Goal: Task Accomplishment & Management: Use online tool/utility

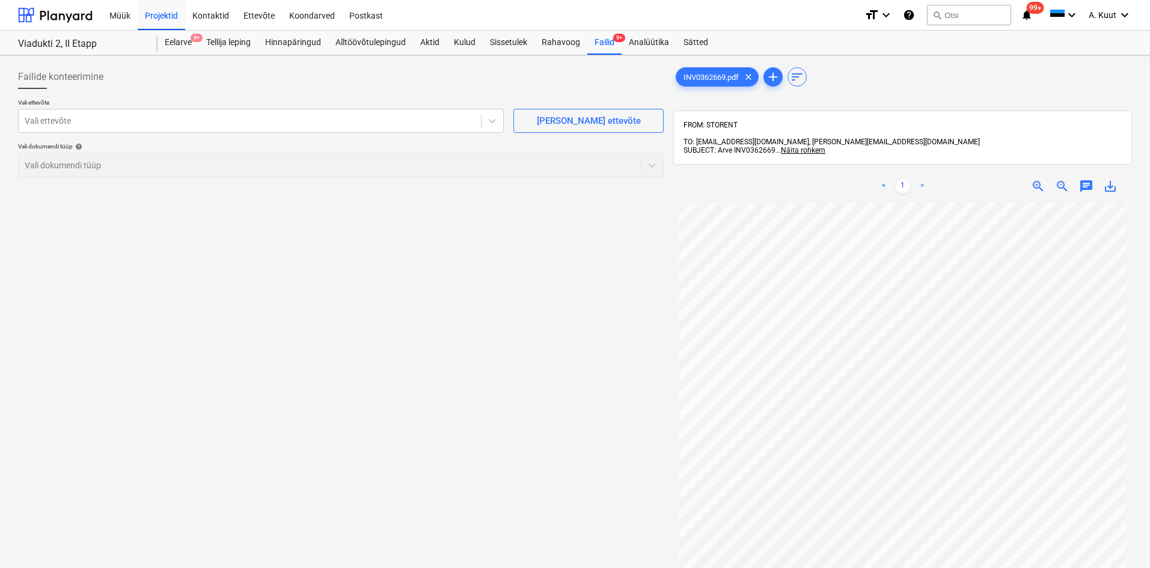
click at [956, 11] on div "Projekti nimekirja ületoomine ebaõnnestus" at bounding box center [939, 12] width 180 height 14
click at [951, 18] on div "Projekti nimekirja ületoomine ebaõnnestus" at bounding box center [939, 12] width 180 height 14
click at [947, 15] on div "Projekti nimekirja ületoomine ebaõnnestus" at bounding box center [939, 12] width 180 height 14
click at [946, 15] on div "Projekti nimekirja ületoomine ebaõnnestus" at bounding box center [939, 12] width 180 height 14
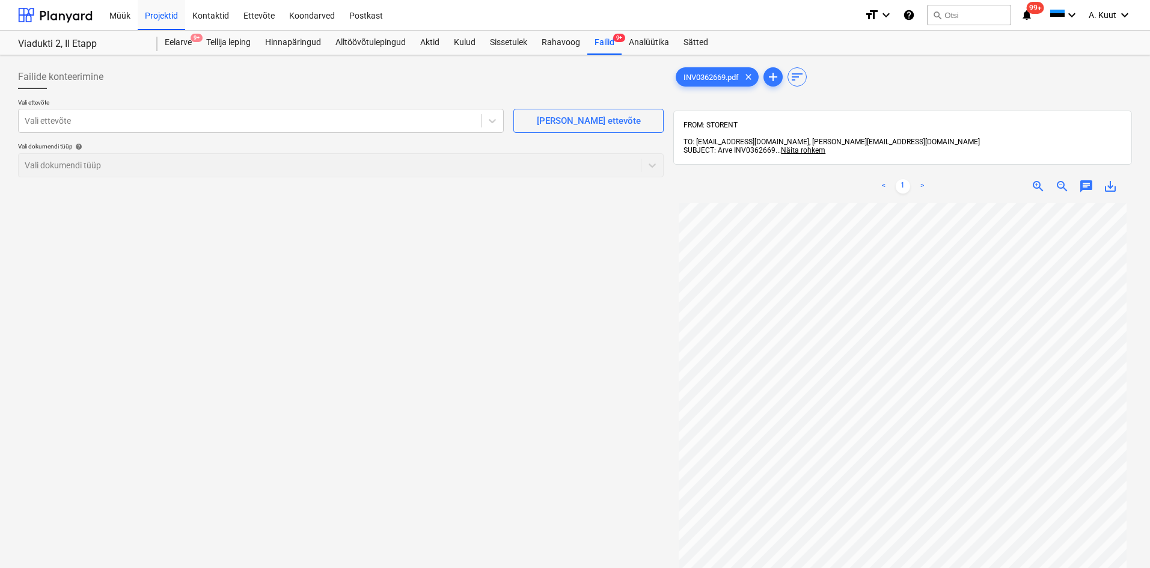
click at [936, 16] on div "Projekti nimekirja ületoomine ebaõnnestus" at bounding box center [939, 12] width 180 height 14
click at [938, 16] on div "Projekti nimekirja ületoomine ebaõnnestus" at bounding box center [939, 12] width 180 height 14
click at [938, 17] on div "Projekti nimekirja ületoomine ebaõnnestus" at bounding box center [939, 12] width 180 height 14
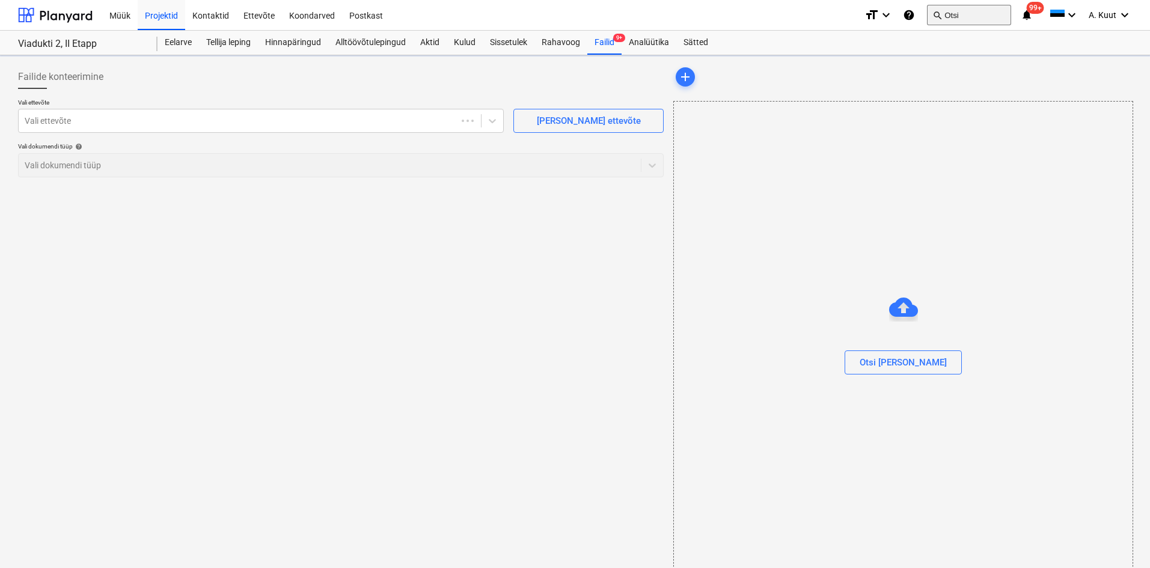
click at [960, 14] on button "search Otsi" at bounding box center [969, 15] width 84 height 20
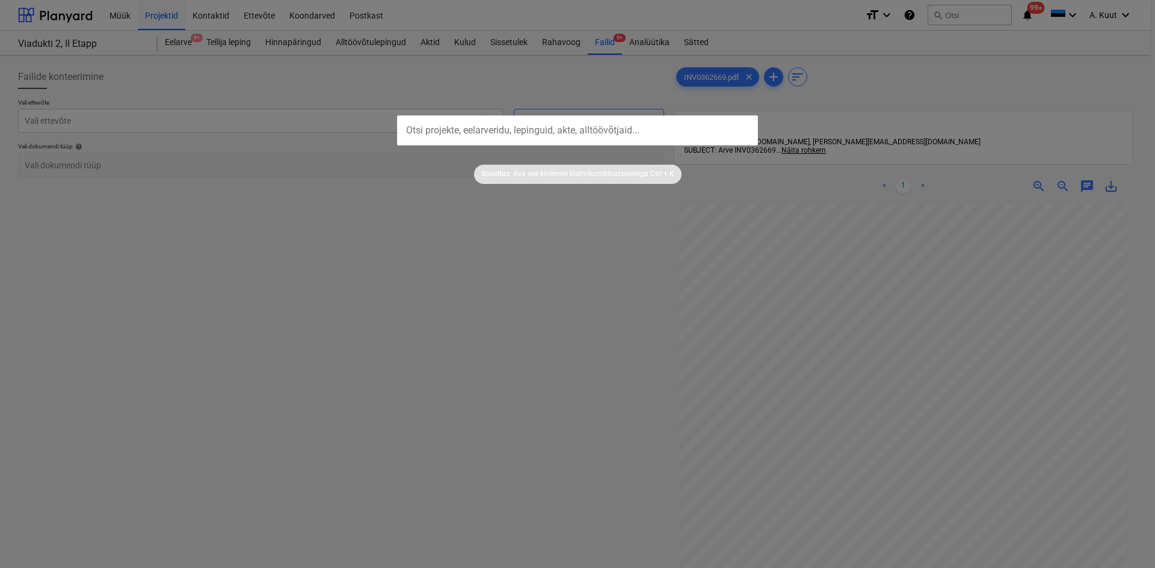
click at [411, 127] on input "text" at bounding box center [577, 130] width 361 height 30
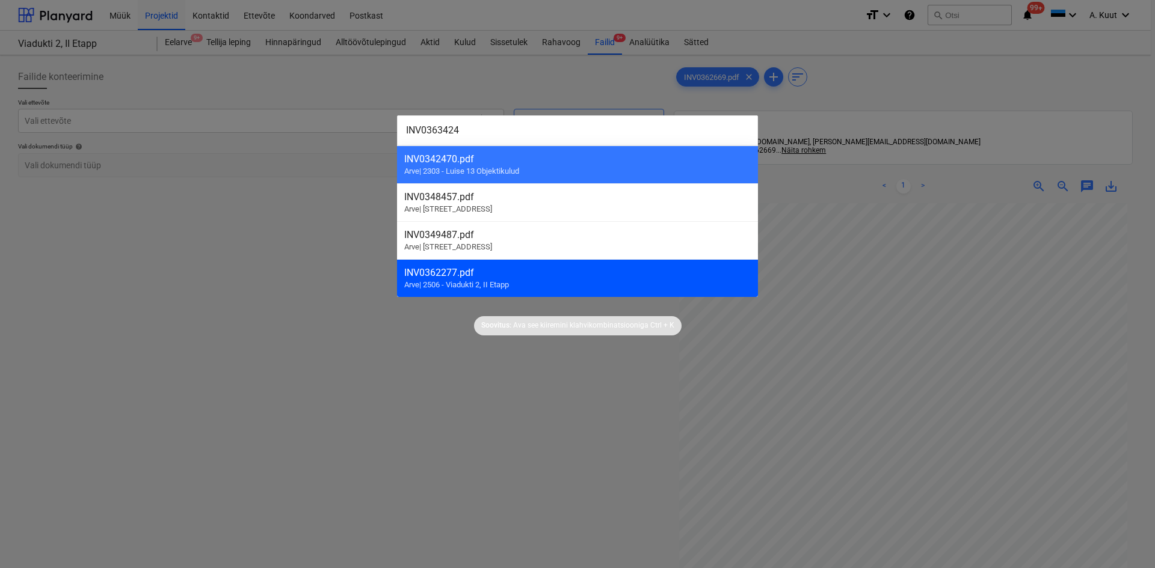
type input "INV0363424"
click at [464, 277] on div "INV0362277.pdf" at bounding box center [577, 272] width 346 height 11
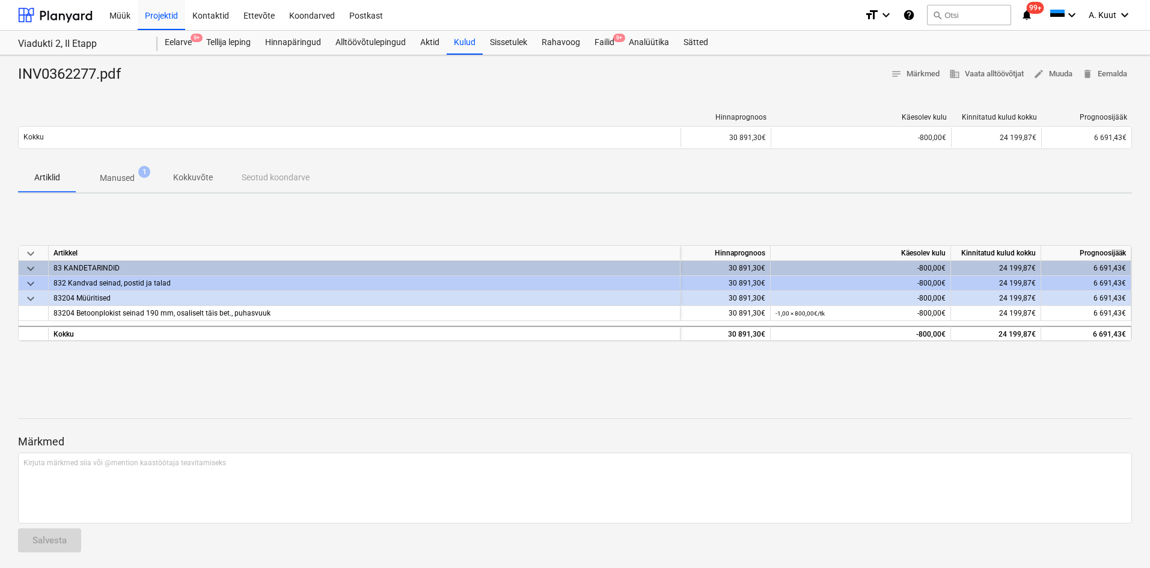
click at [121, 180] on p "Manused" at bounding box center [117, 178] width 35 height 13
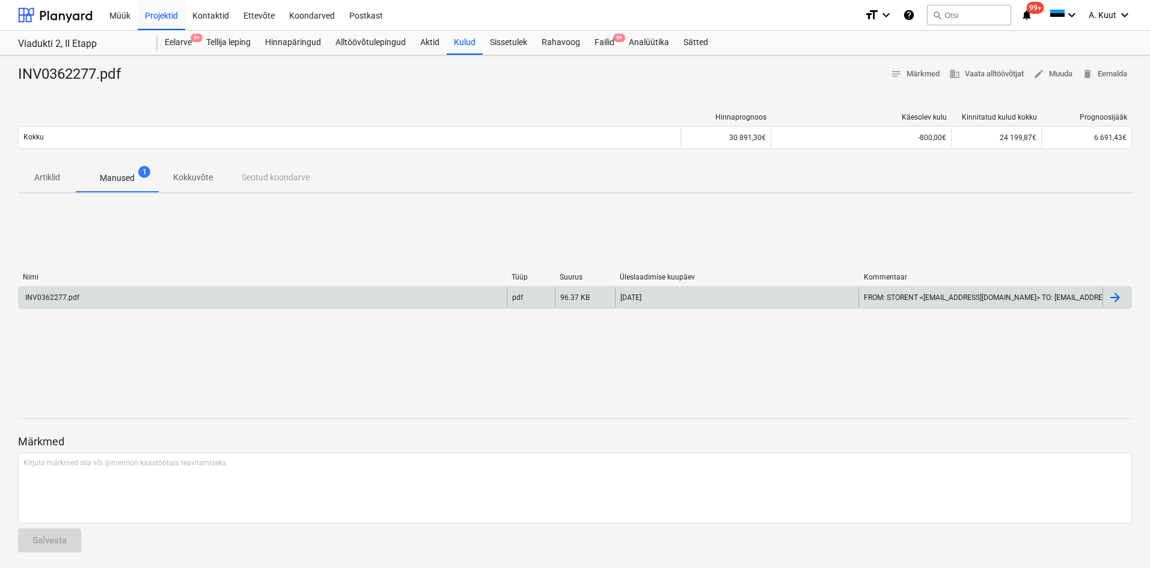
click at [69, 295] on div "INV0362277.pdf" at bounding box center [51, 297] width 56 height 8
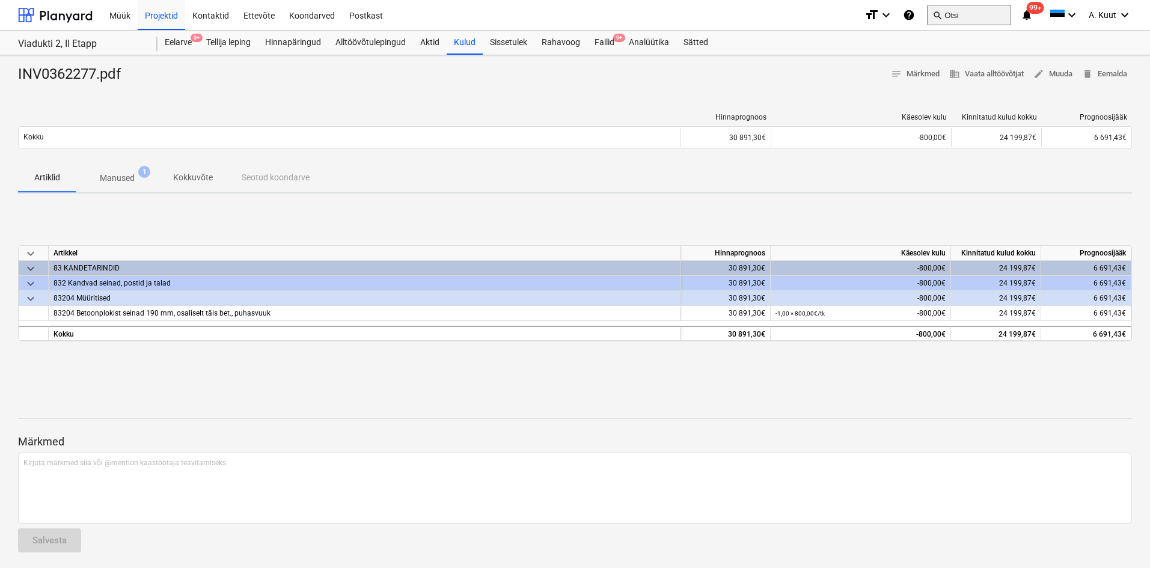
click at [958, 11] on button "search Otsi" at bounding box center [969, 15] width 84 height 20
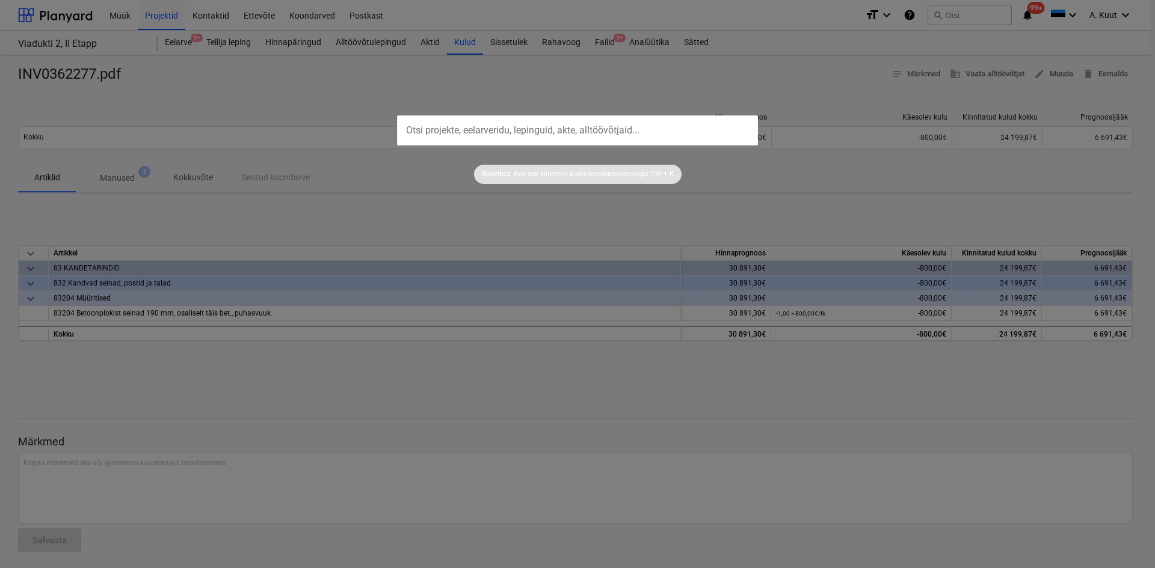
click at [426, 133] on input "text" at bounding box center [577, 130] width 361 height 30
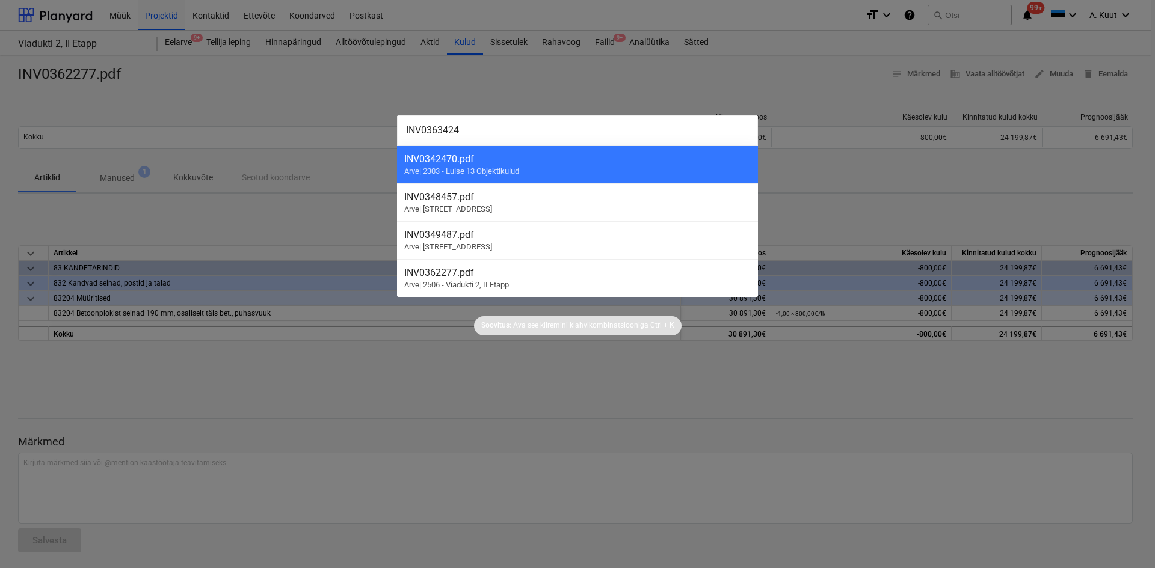
type input "INV0363424"
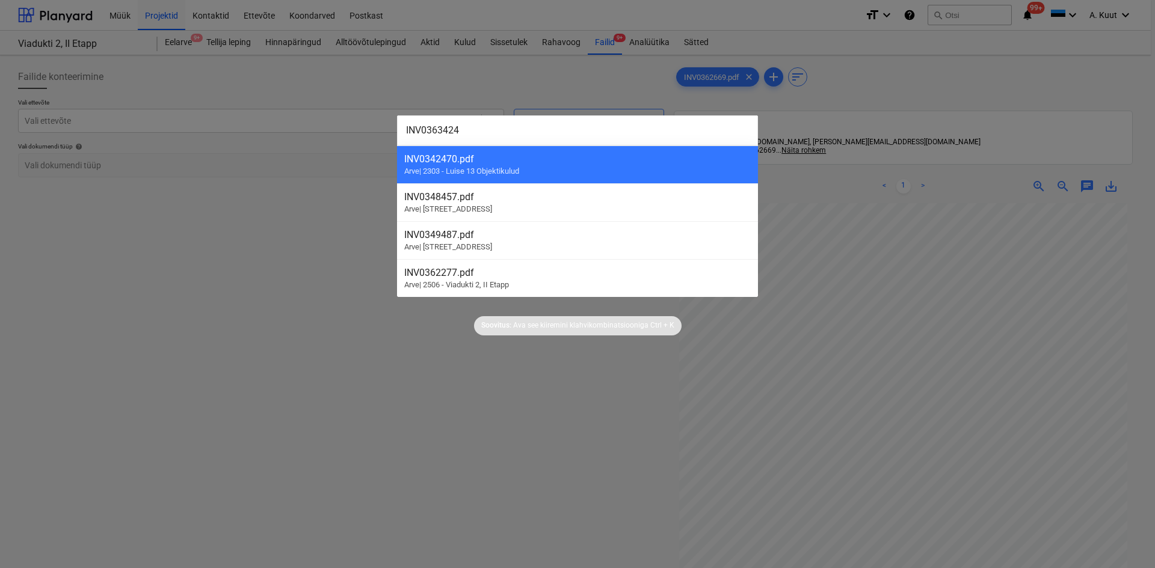
click at [580, 416] on div at bounding box center [577, 284] width 1155 height 568
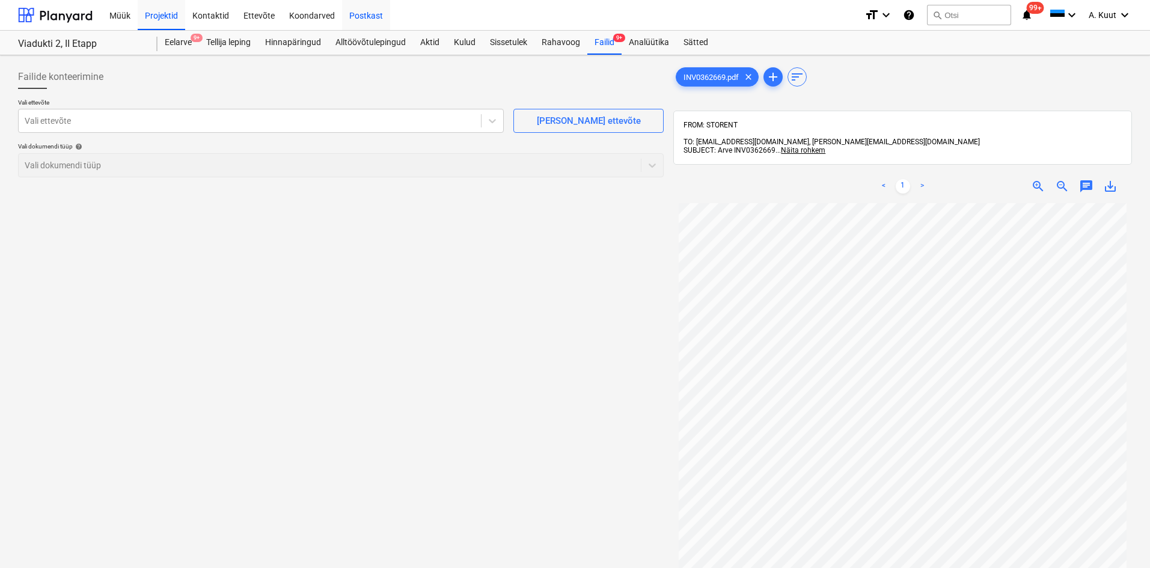
click at [358, 15] on div "Postkast" at bounding box center [366, 14] width 48 height 31
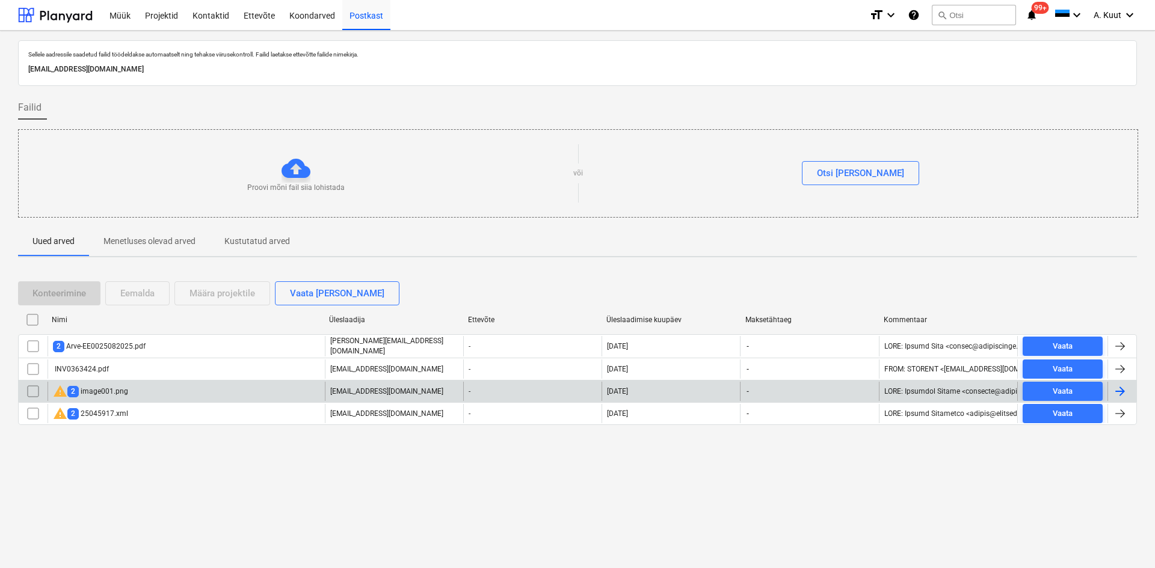
click at [102, 391] on div "warning 2 image001.png" at bounding box center [90, 391] width 75 height 14
click at [30, 394] on input "checkbox" at bounding box center [32, 391] width 19 height 19
click at [138, 299] on div "Eemalda" at bounding box center [137, 294] width 34 height 16
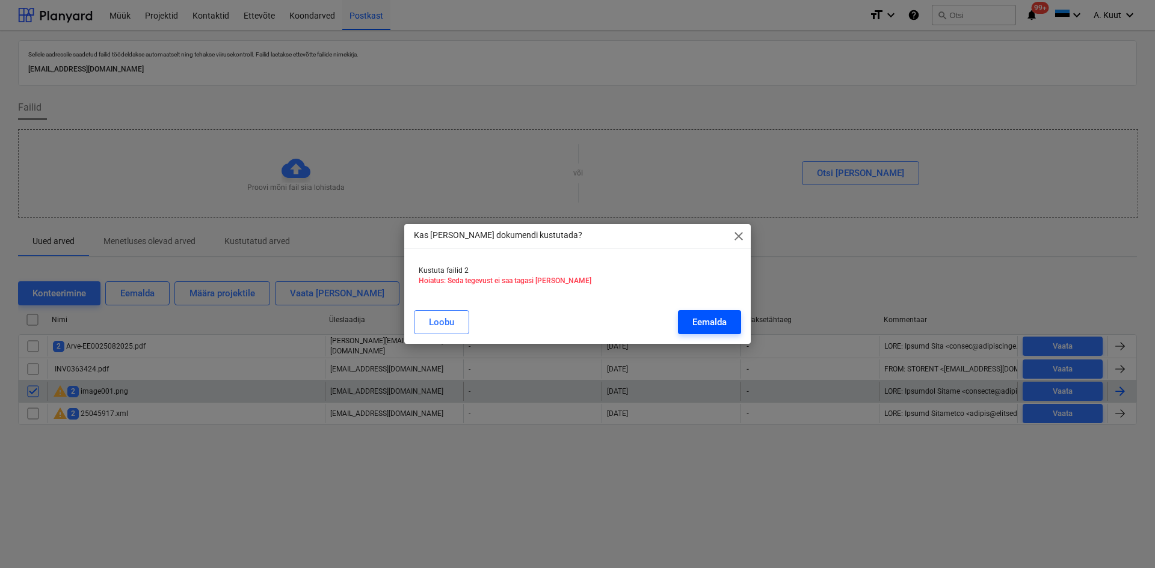
click at [713, 331] on button "Eemalda" at bounding box center [709, 322] width 63 height 24
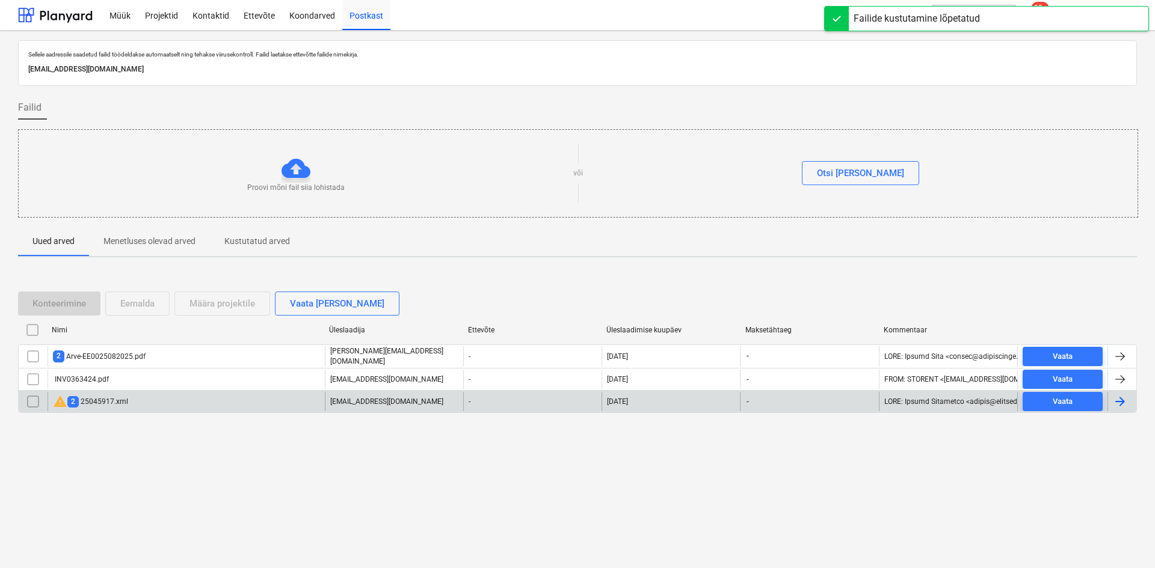
click at [105, 400] on div "warning 2 25045917.xml" at bounding box center [90, 401] width 75 height 14
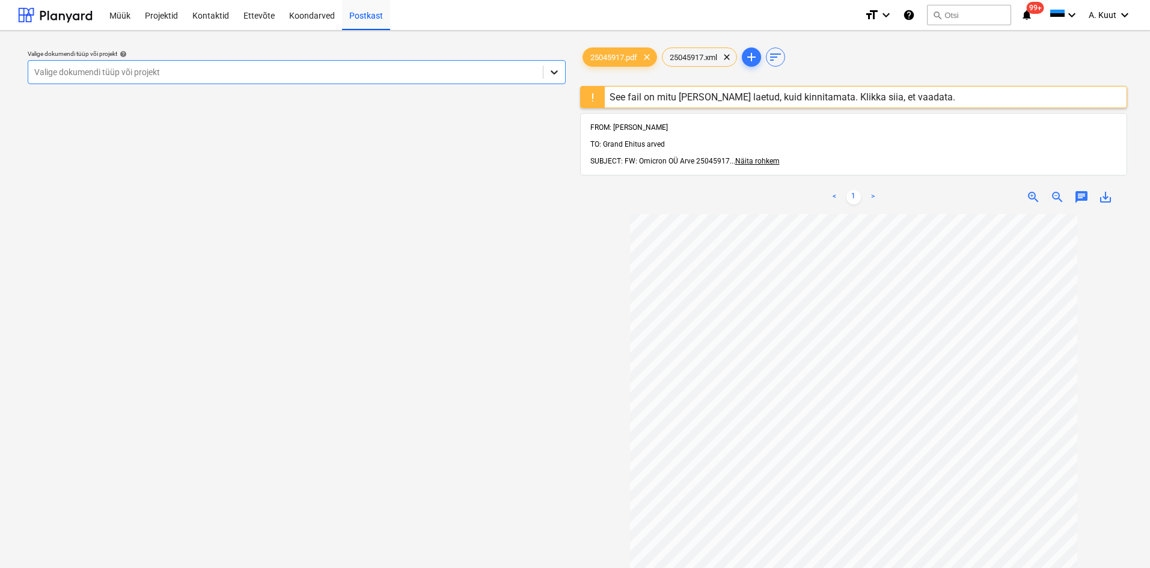
click at [553, 69] on icon at bounding box center [554, 72] width 12 height 12
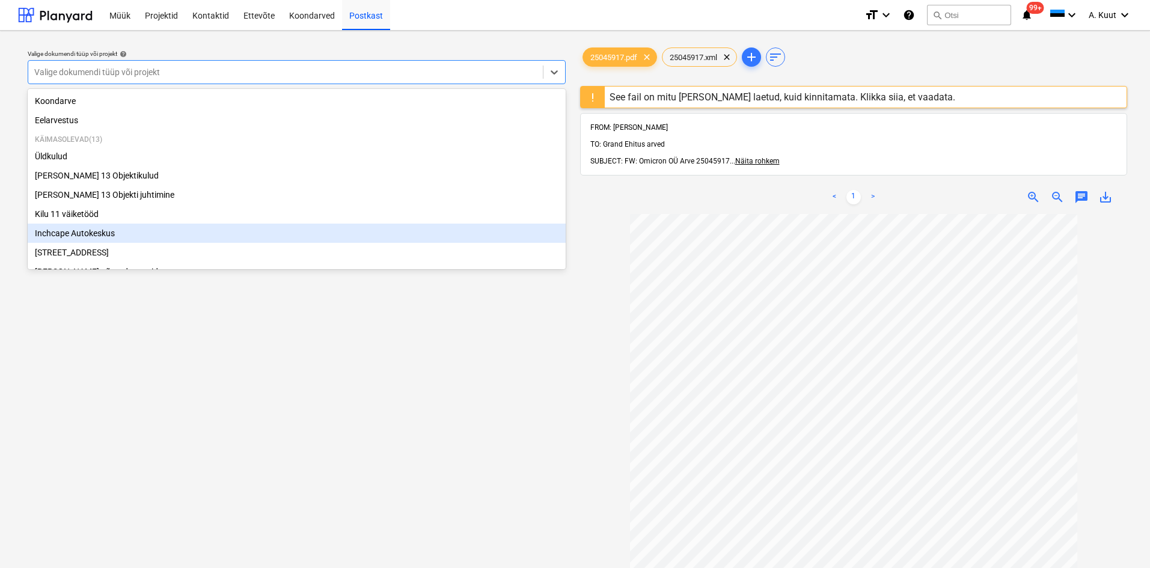
click at [79, 238] on div "Inchcape Autokeskus" at bounding box center [297, 233] width 538 height 19
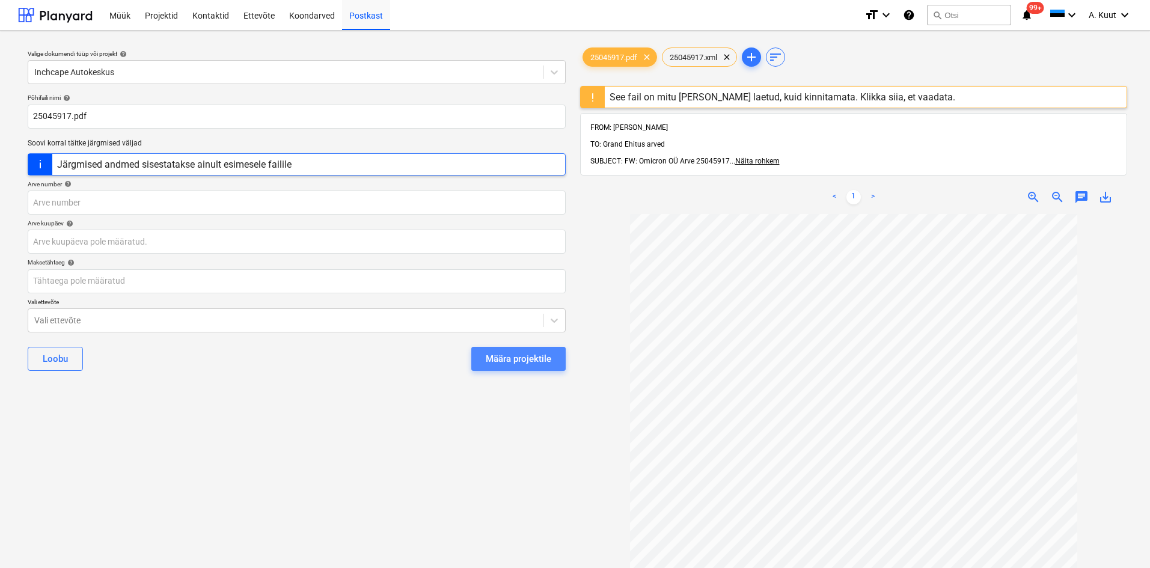
click at [512, 361] on div "Määra projektile" at bounding box center [519, 359] width 66 height 16
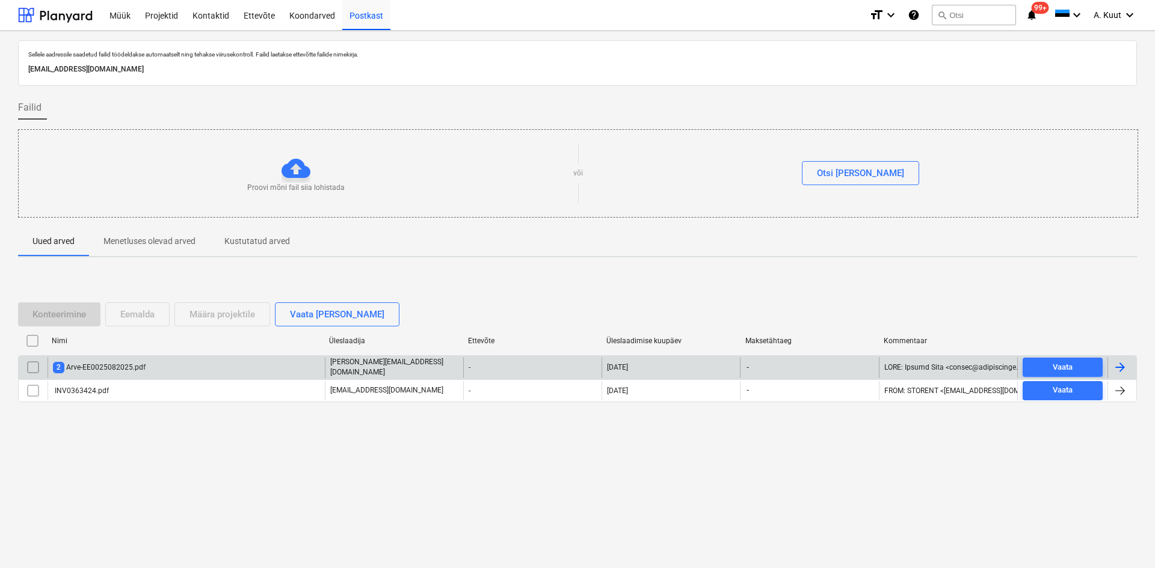
click at [138, 365] on div "2 Arve-EE0025082025.pdf" at bounding box center [99, 367] width 93 height 11
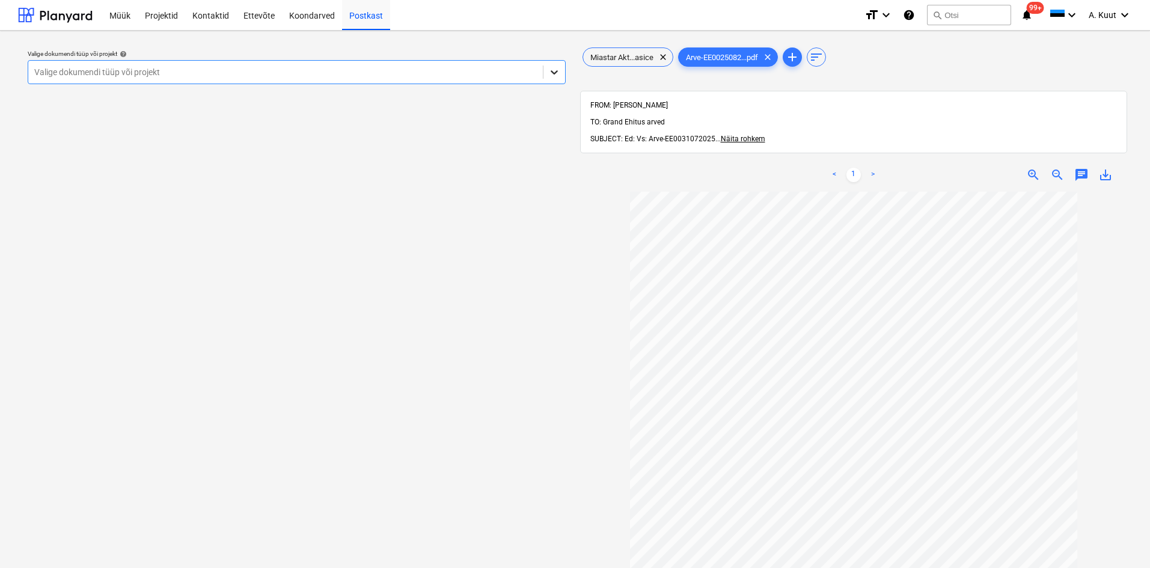
click at [553, 69] on icon at bounding box center [554, 72] width 12 height 12
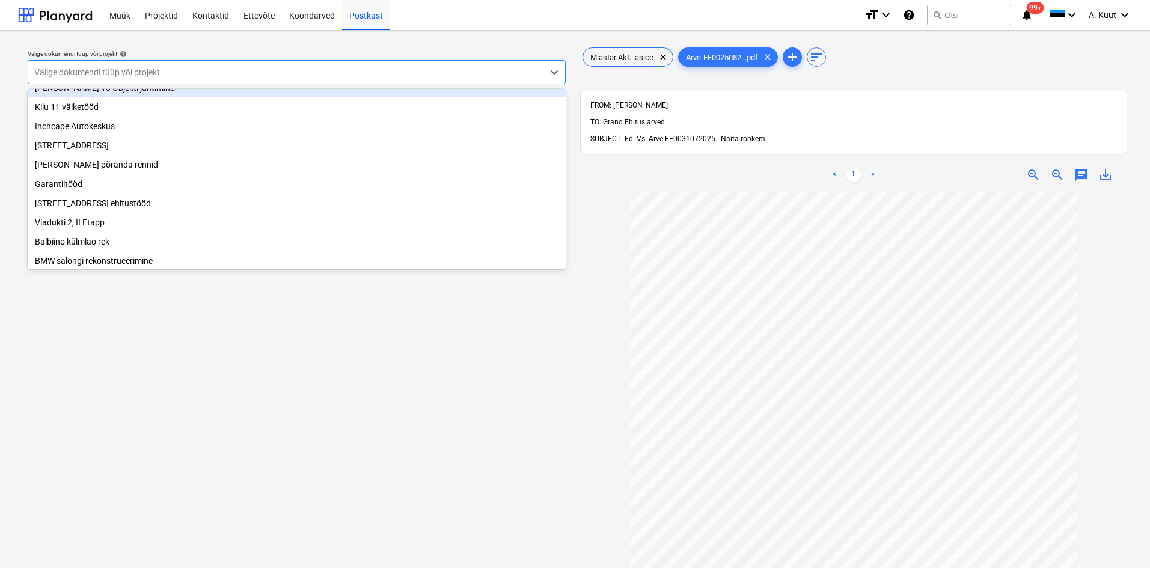
scroll to position [205, 0]
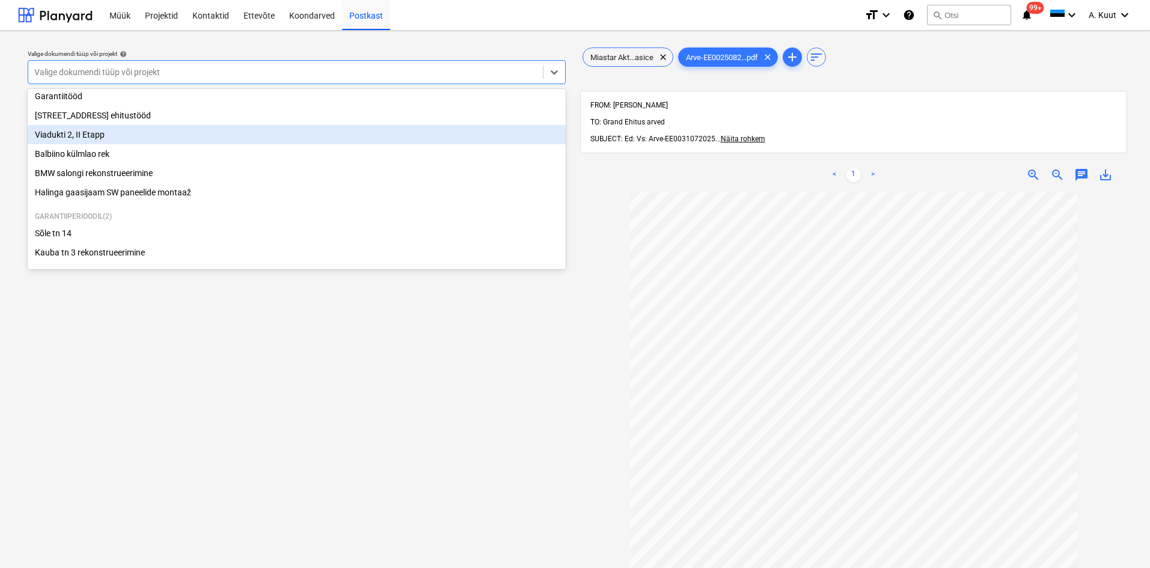
click at [60, 132] on div "Viadukti 2, II Etapp" at bounding box center [297, 134] width 538 height 19
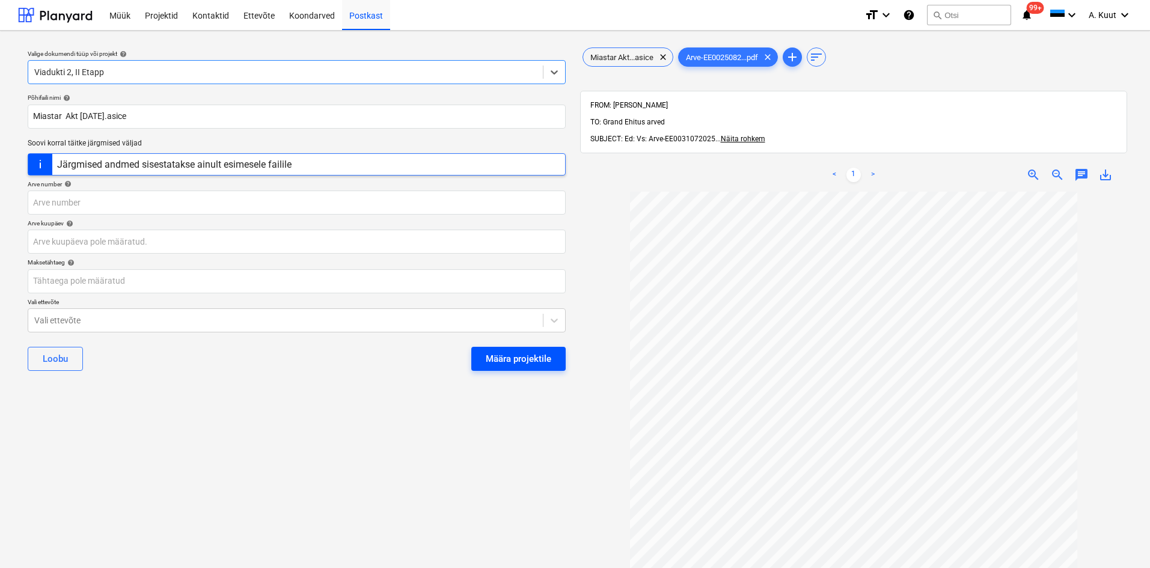
click at [518, 360] on div "Määra projektile" at bounding box center [519, 359] width 66 height 16
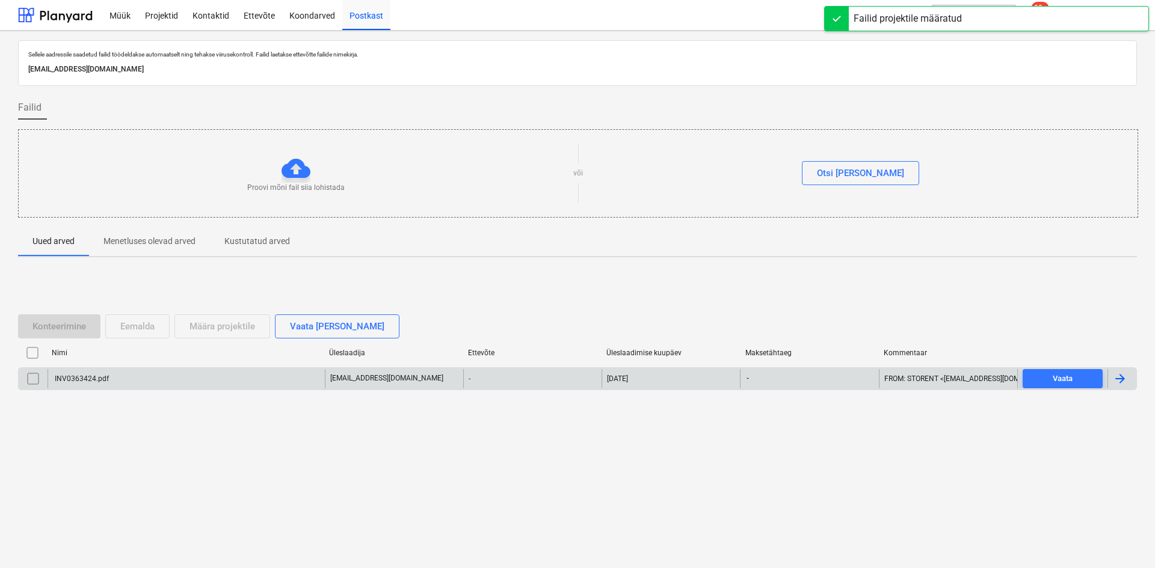
click at [72, 380] on div "INV0363424.pdf" at bounding box center [81, 379] width 56 height 8
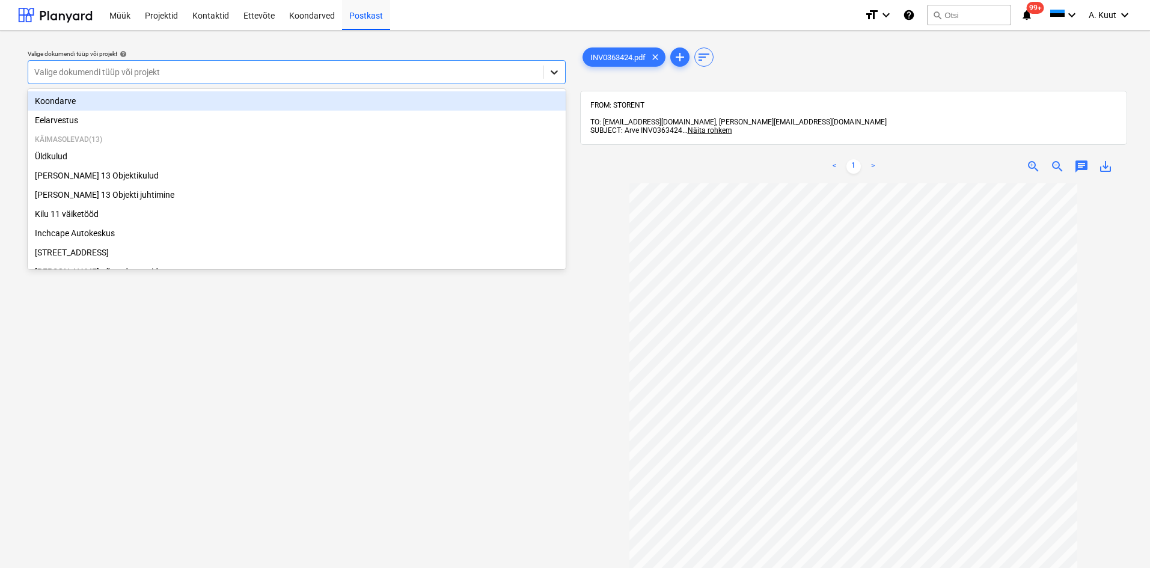
click at [557, 72] on icon at bounding box center [554, 72] width 12 height 12
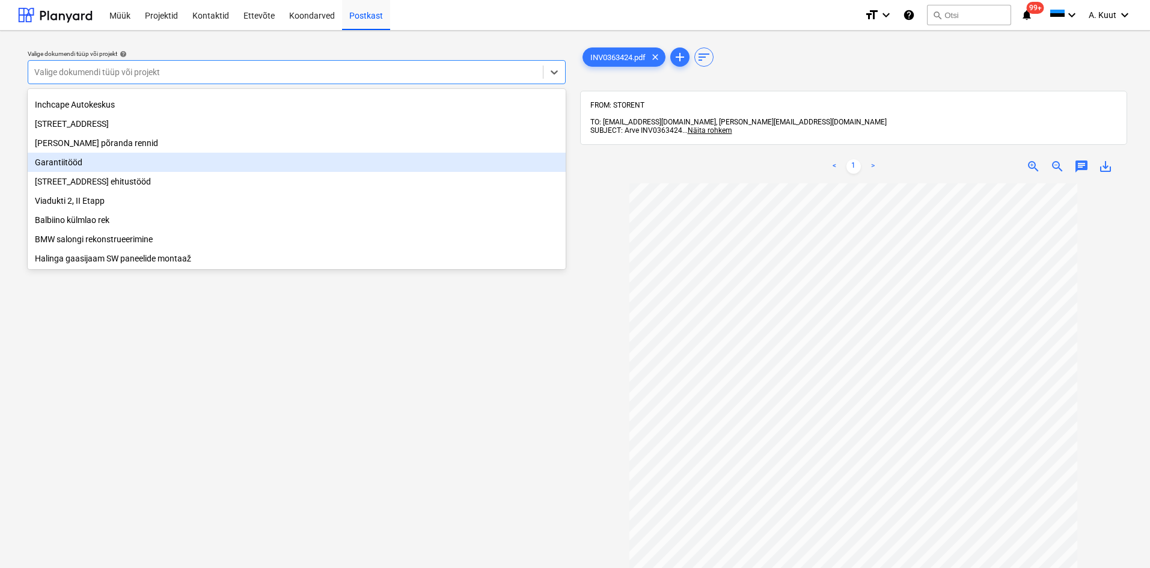
scroll to position [205, 0]
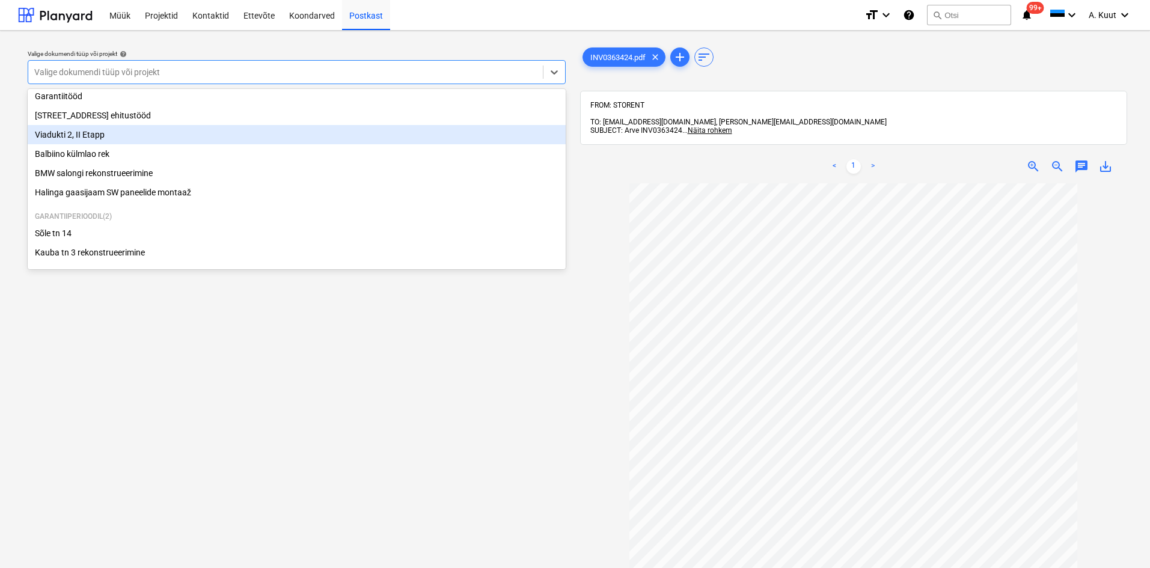
click at [58, 129] on div "Viadukti 2, II Etapp" at bounding box center [297, 134] width 538 height 19
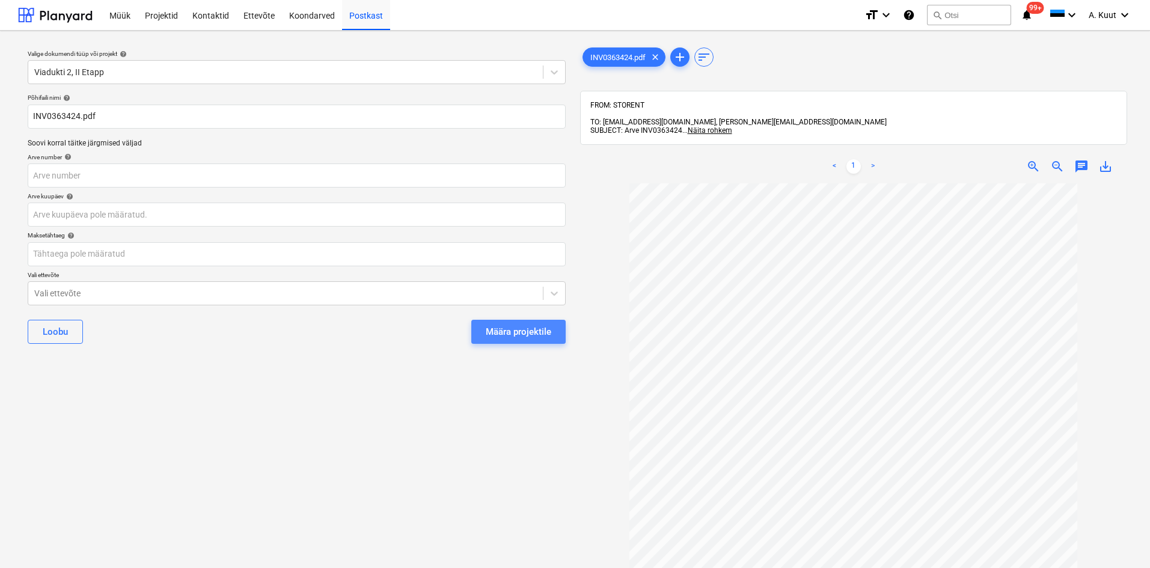
click at [518, 331] on div "Määra projektile" at bounding box center [519, 332] width 66 height 16
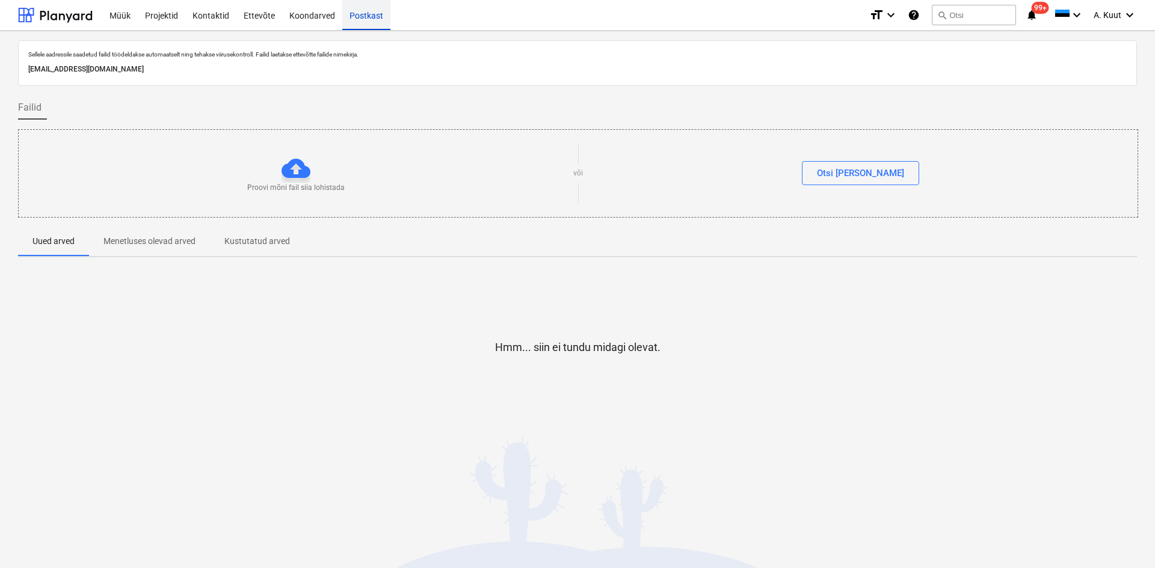
click at [363, 14] on div "Postkast" at bounding box center [366, 14] width 48 height 31
click at [166, 15] on div "Projektid" at bounding box center [162, 14] width 48 height 31
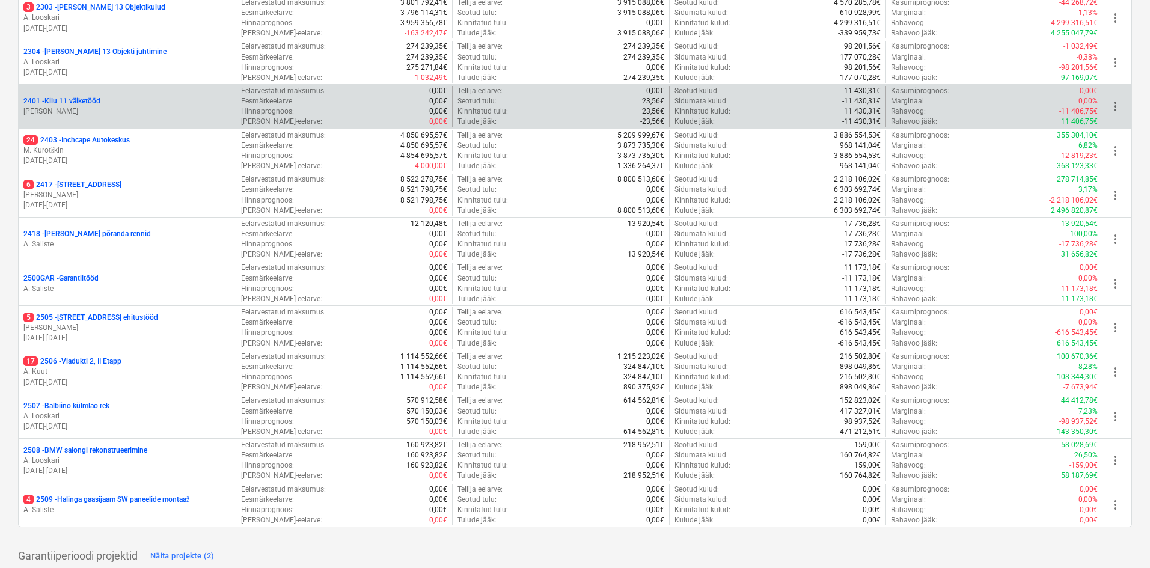
scroll to position [299, 0]
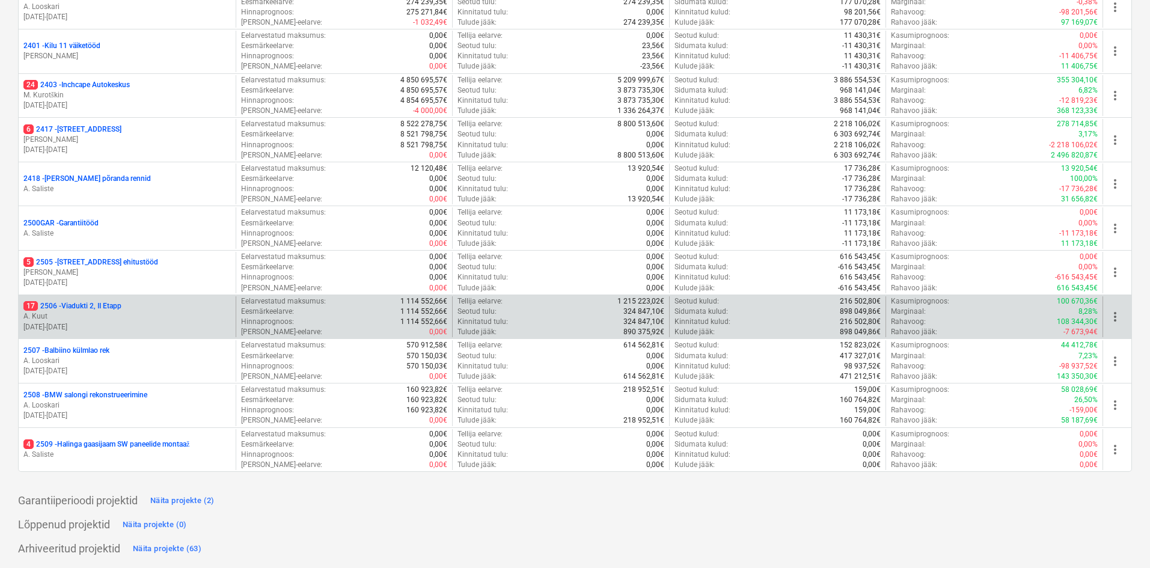
click at [63, 304] on p "17 2506 - Viadukti 2, II Etapp" at bounding box center [72, 306] width 98 height 10
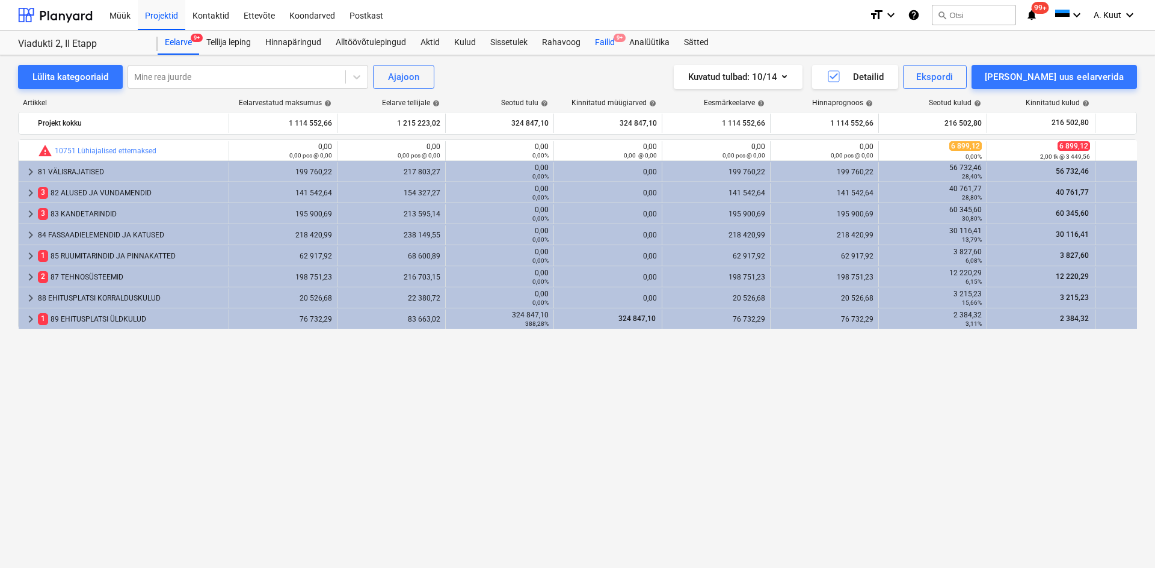
click at [600, 37] on div "Failid 9+" at bounding box center [604, 43] width 34 height 24
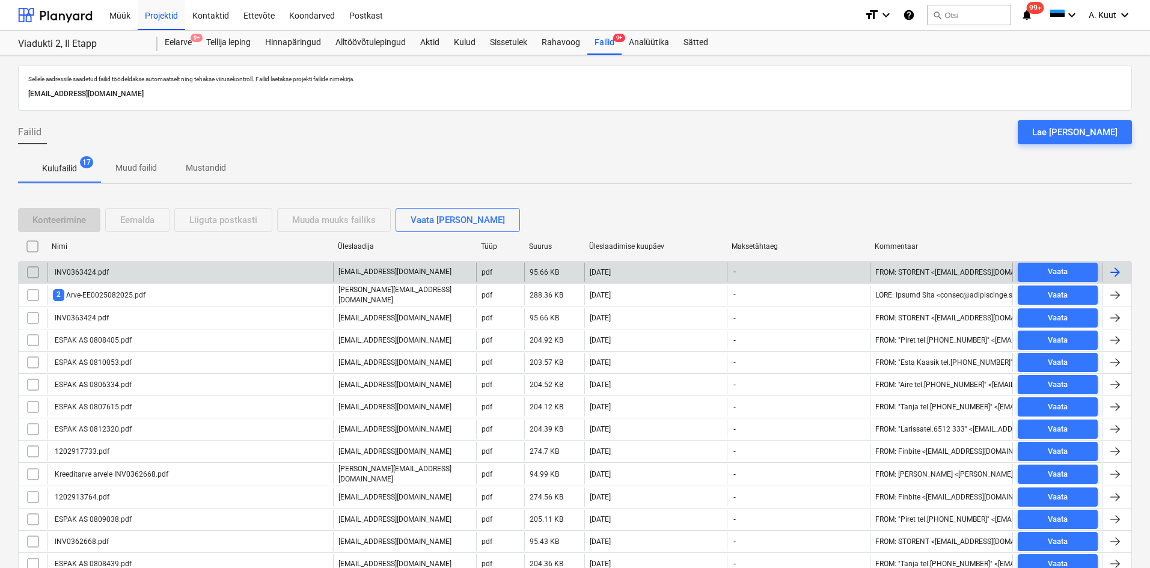
click at [100, 272] on div "INV0363424.pdf" at bounding box center [81, 272] width 56 height 8
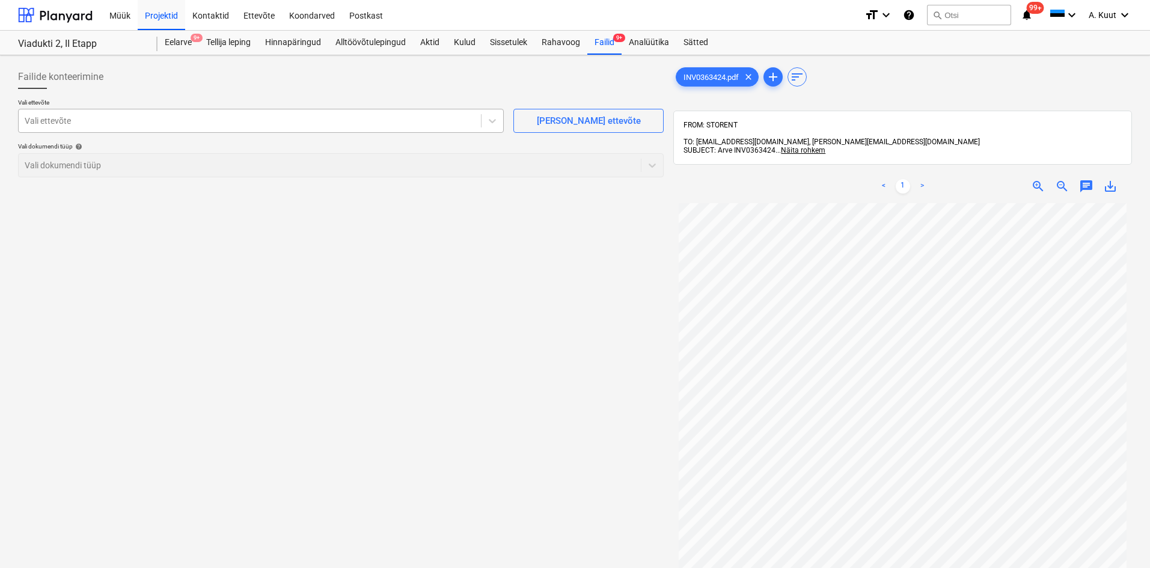
click at [72, 121] on div at bounding box center [250, 121] width 450 height 12
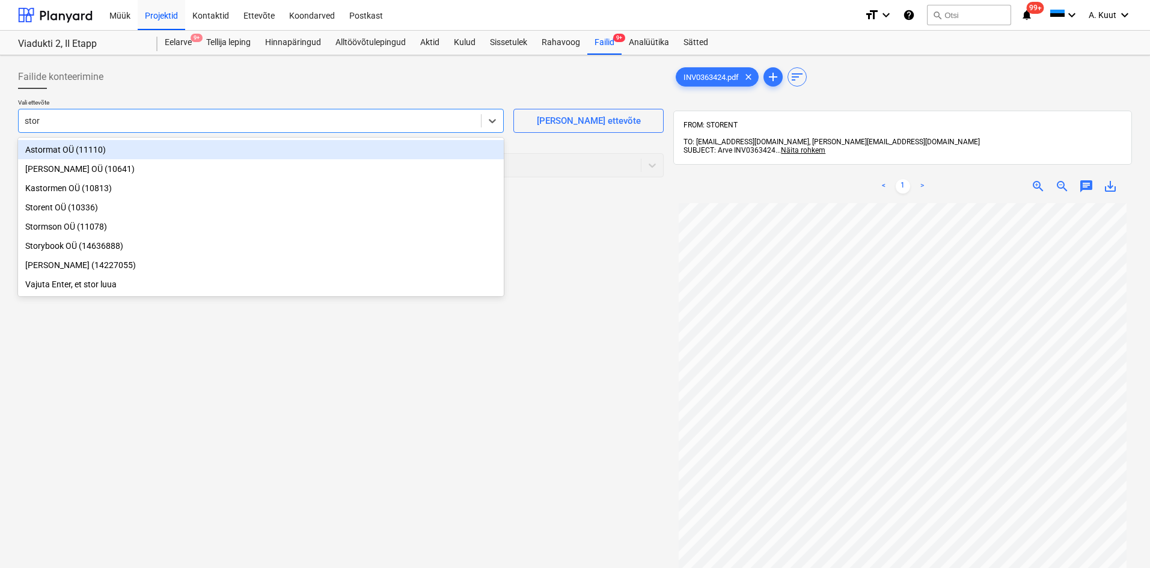
type input "store"
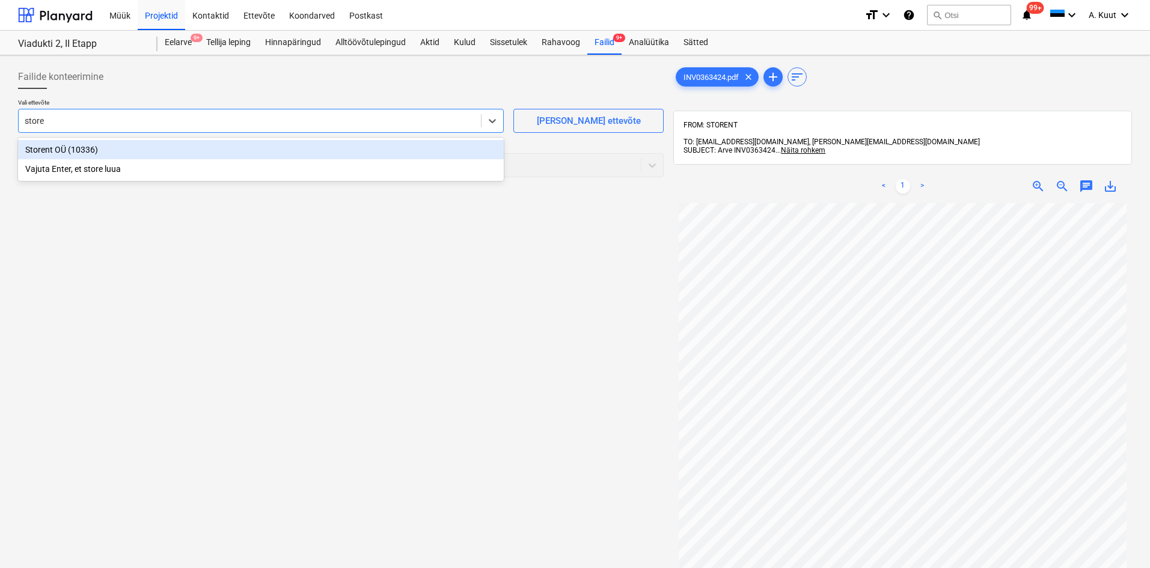
click at [44, 150] on div "Storent OÜ (10336)" at bounding box center [261, 149] width 486 height 19
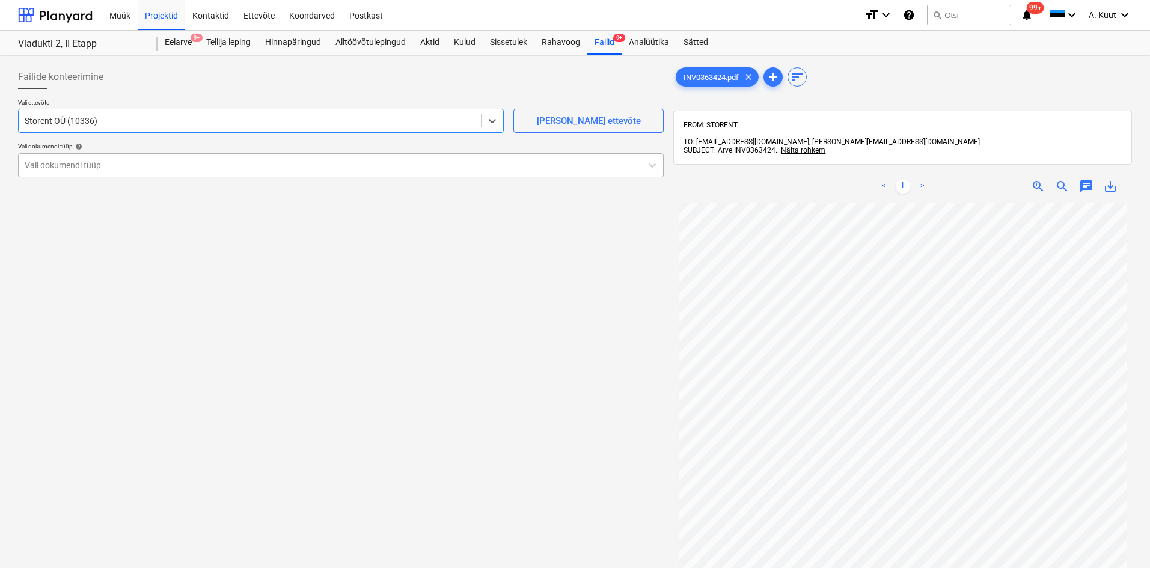
click at [62, 164] on div at bounding box center [330, 165] width 610 height 12
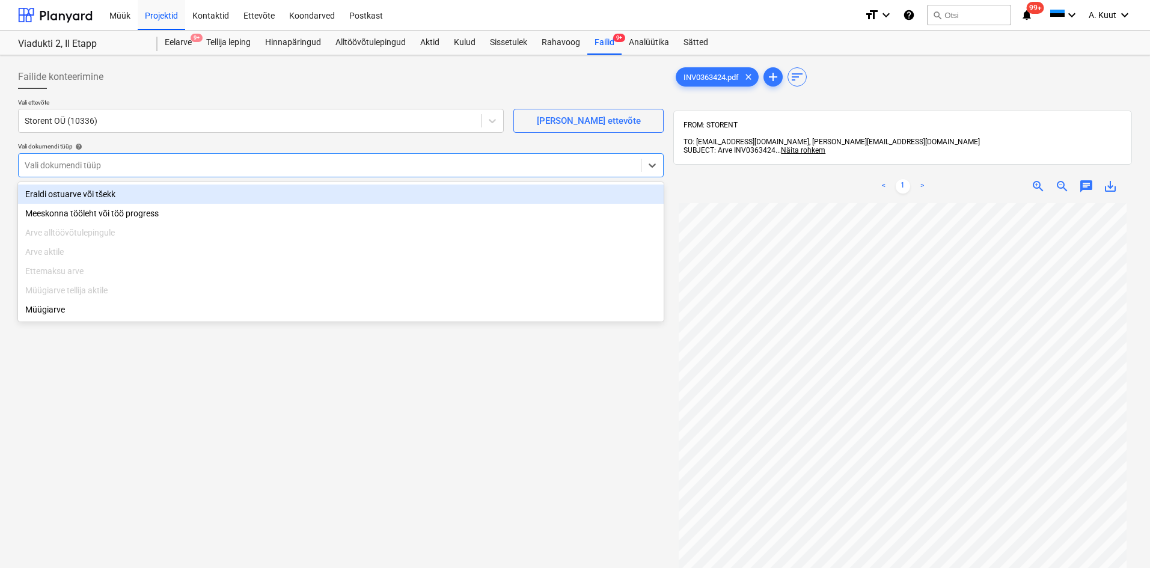
click at [71, 192] on div "Eraldi ostuarve või tšekk" at bounding box center [341, 194] width 646 height 19
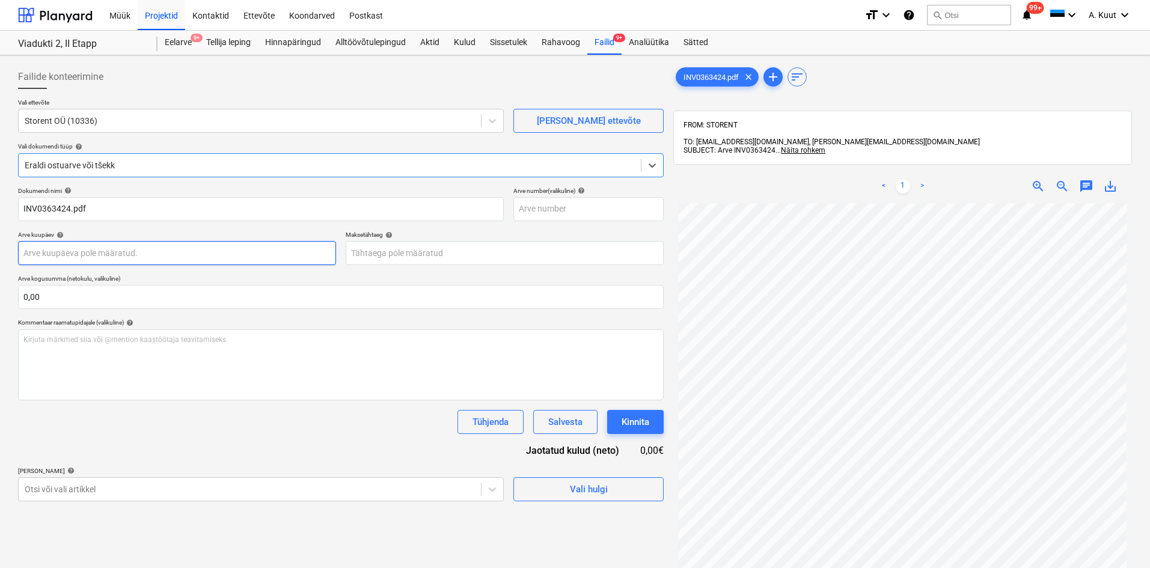
click at [53, 256] on body "Müük Projektid Kontaktid Ettevõte Koondarved Postkast format_size keyboard_arro…" at bounding box center [575, 284] width 1150 height 568
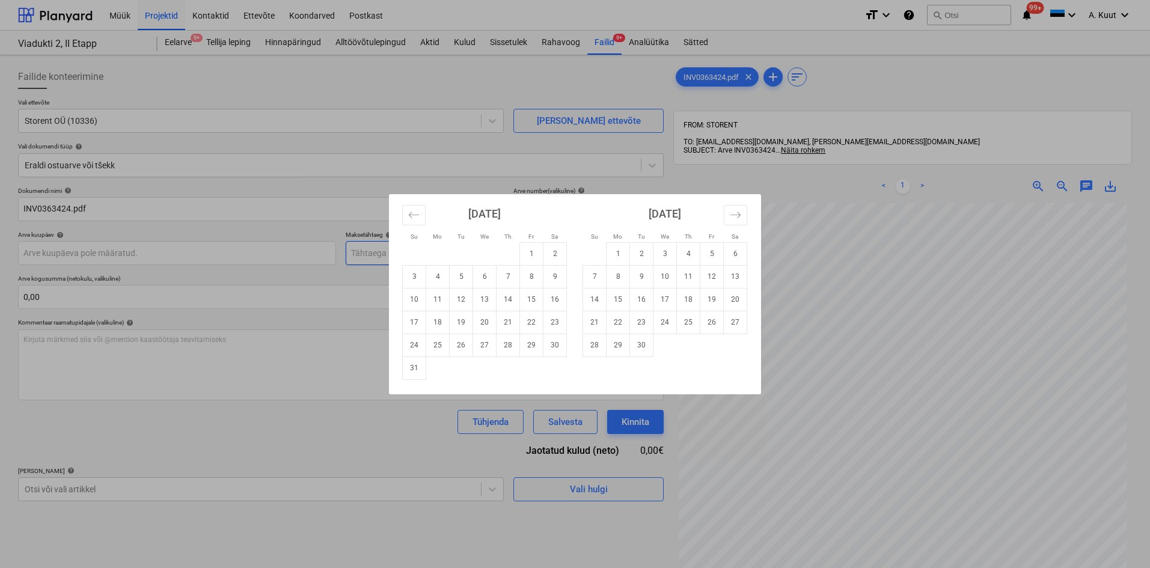
click at [531, 253] on td "1" at bounding box center [531, 253] width 23 height 23
type input "01 Aug 2025"
click at [411, 257] on body "Müük Projektid Kontaktid Ettevõte Koondarved Postkast format_size keyboard_arro…" at bounding box center [575, 284] width 1150 height 568
click at [527, 303] on td "15" at bounding box center [531, 299] width 23 height 23
type input "15 Aug 2025"
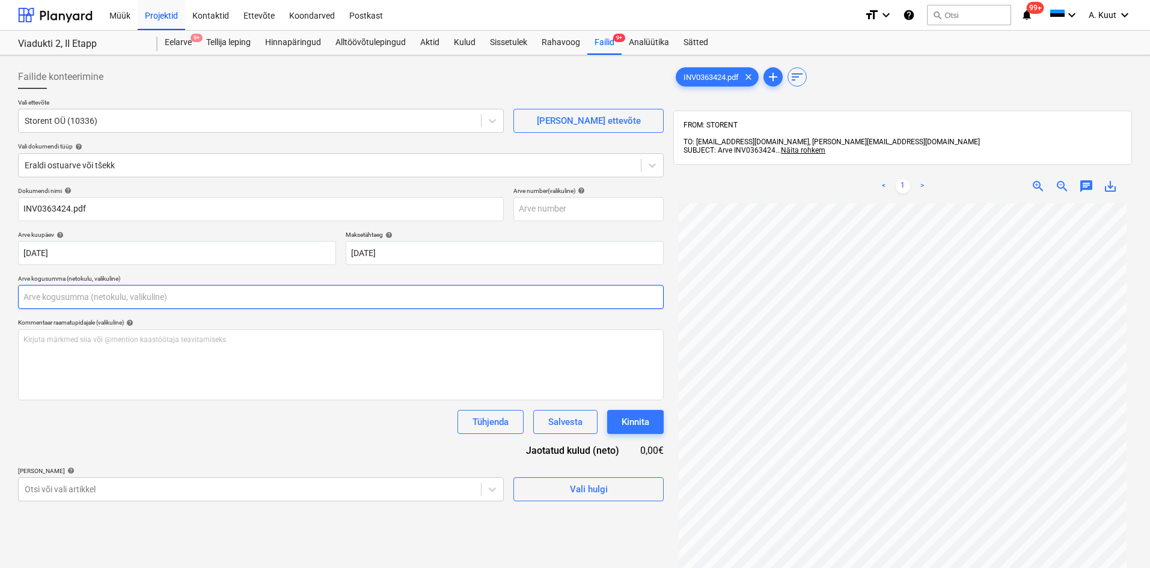
click at [109, 299] on input "text" at bounding box center [341, 297] width 646 height 24
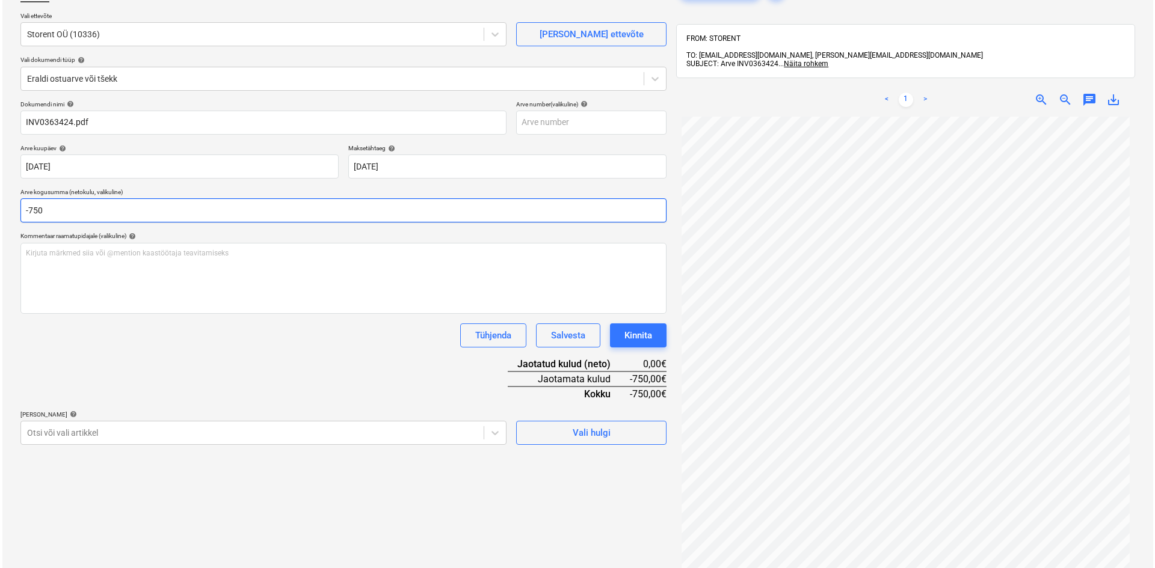
scroll to position [171, 0]
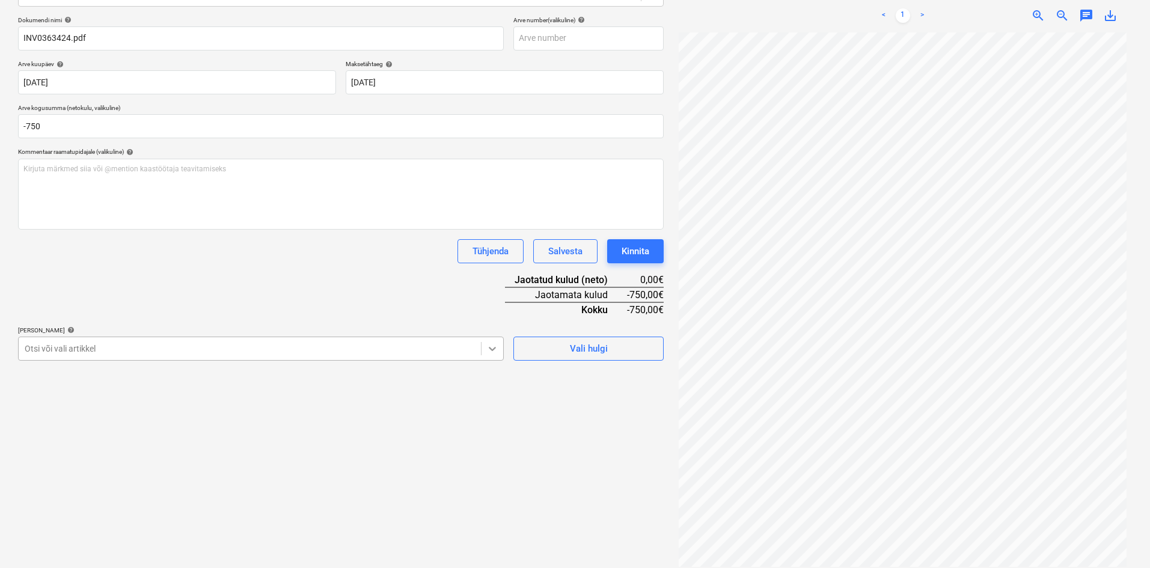
type input "-750,00"
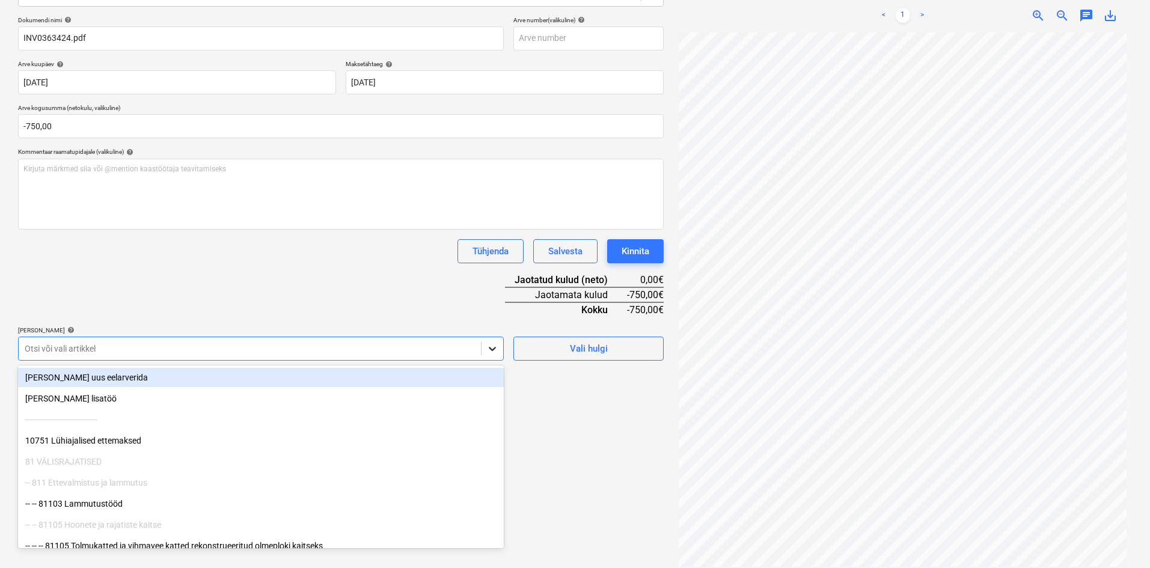
click at [488, 348] on icon at bounding box center [492, 349] width 12 height 12
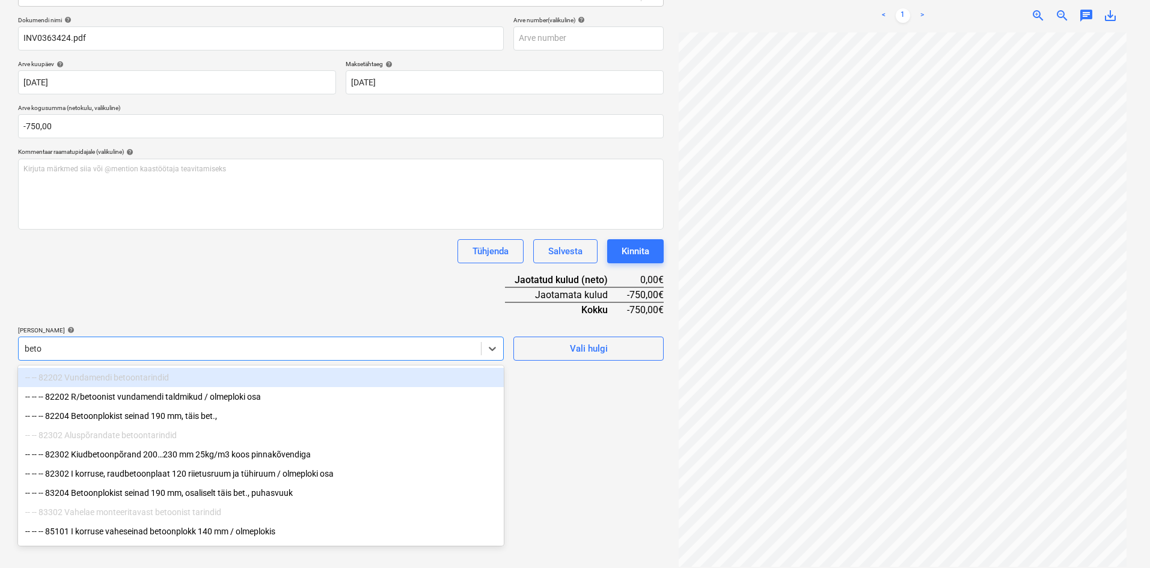
type input "betoo"
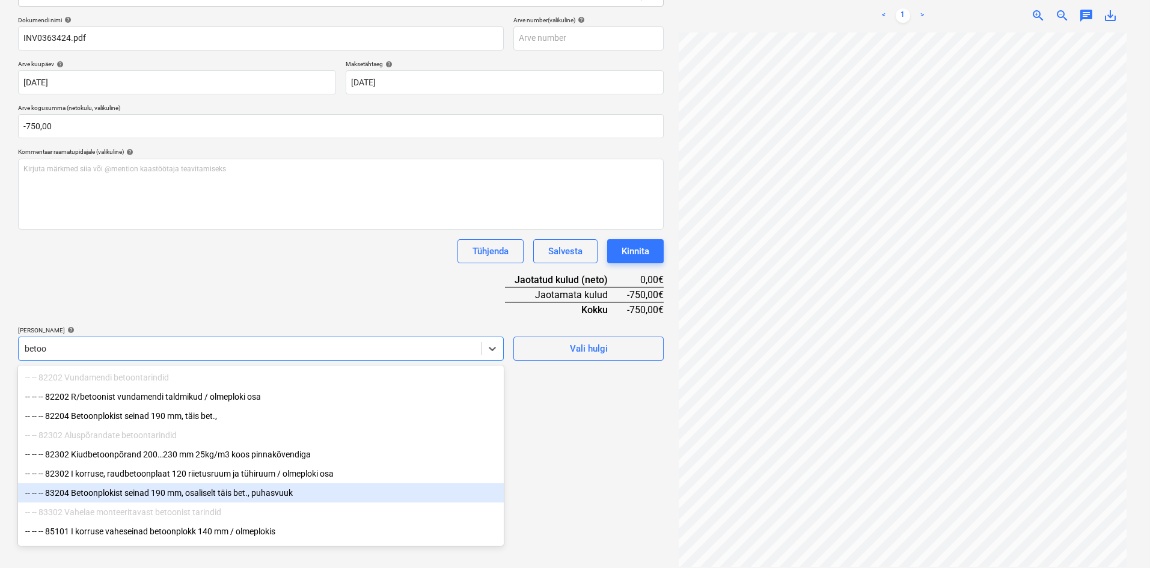
click at [137, 498] on div "-- -- -- 83204 Betoonplokist seinad 190 mm, osaliselt täis bet., puhasvuuk" at bounding box center [261, 492] width 486 height 19
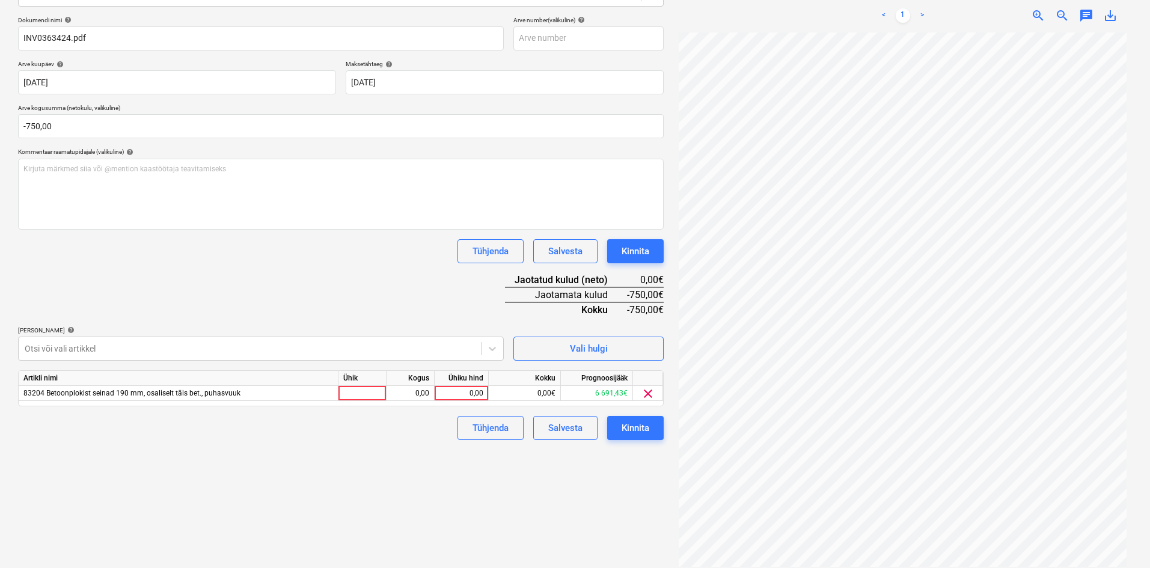
click at [311, 314] on div "Dokumendi nimi help INV0363424.pdf Arve number (valikuline) help Arve kuupäev h…" at bounding box center [341, 228] width 646 height 424
click at [417, 393] on div "0,00" at bounding box center [410, 393] width 38 height 15
type input "-1"
click at [482, 391] on div "0,00" at bounding box center [462, 393] width 44 height 15
type input "750"
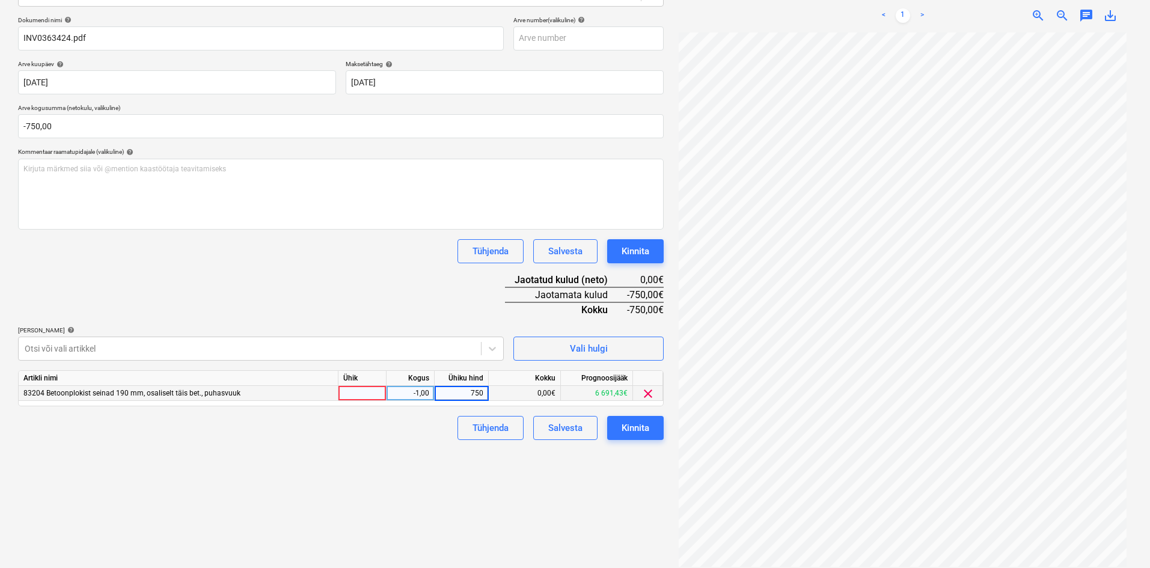
click at [434, 462] on div "Failide konteerimine Vali ettevõte Storent OÜ (10336) Lisa uus ettevõte Vali do…" at bounding box center [340, 230] width 655 height 683
click at [364, 395] on div at bounding box center [363, 393] width 48 height 15
type input "tk"
click at [405, 437] on div "Tühjenda Salvesta Kinnita" at bounding box center [341, 428] width 646 height 24
click at [627, 427] on div "Kinnita" at bounding box center [636, 428] width 28 height 16
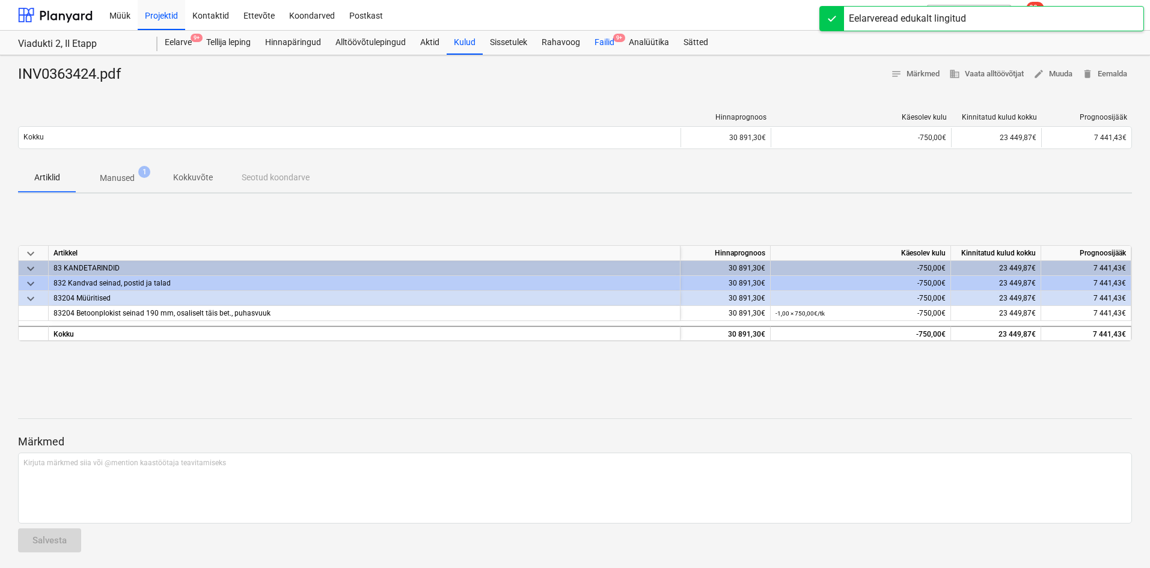
click at [607, 43] on div "Failid 9+" at bounding box center [604, 43] width 34 height 24
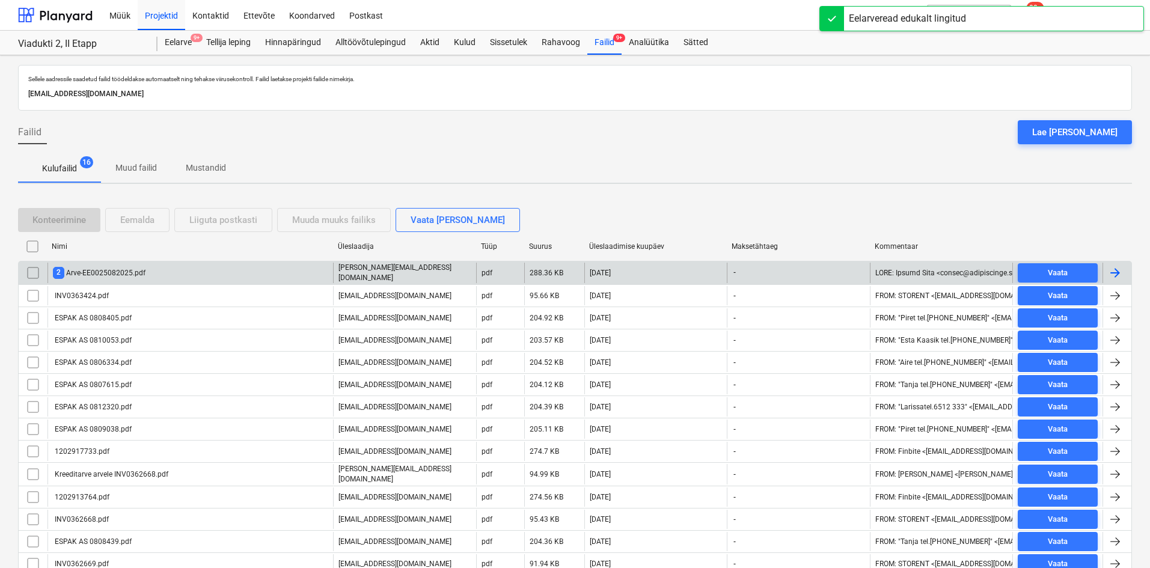
click at [114, 272] on div "2 Arve-EE0025082025.pdf" at bounding box center [99, 272] width 93 height 11
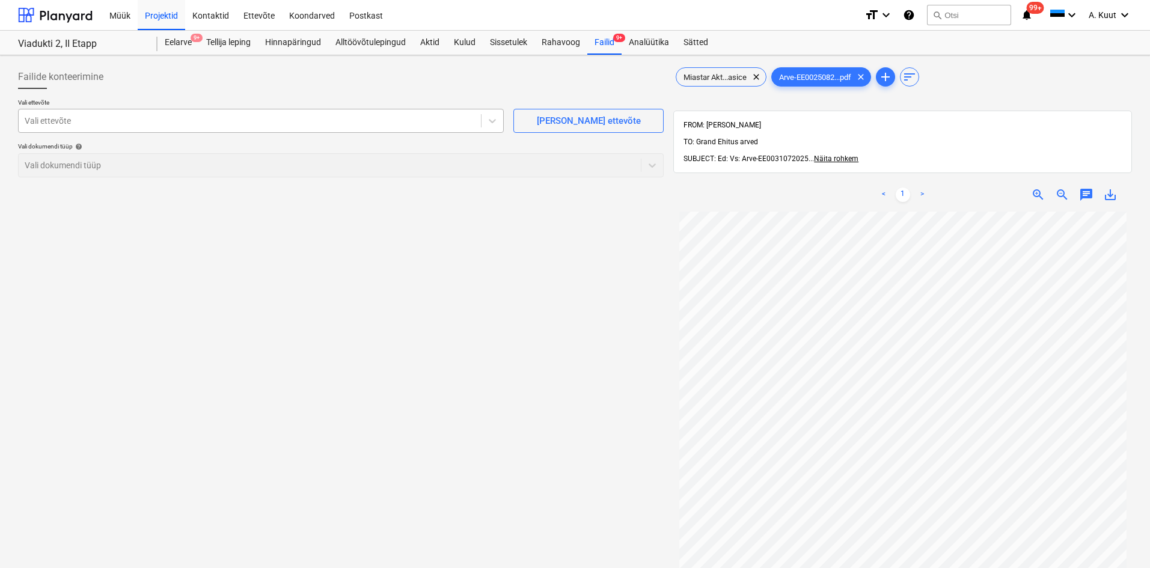
click at [123, 123] on div at bounding box center [250, 121] width 450 height 12
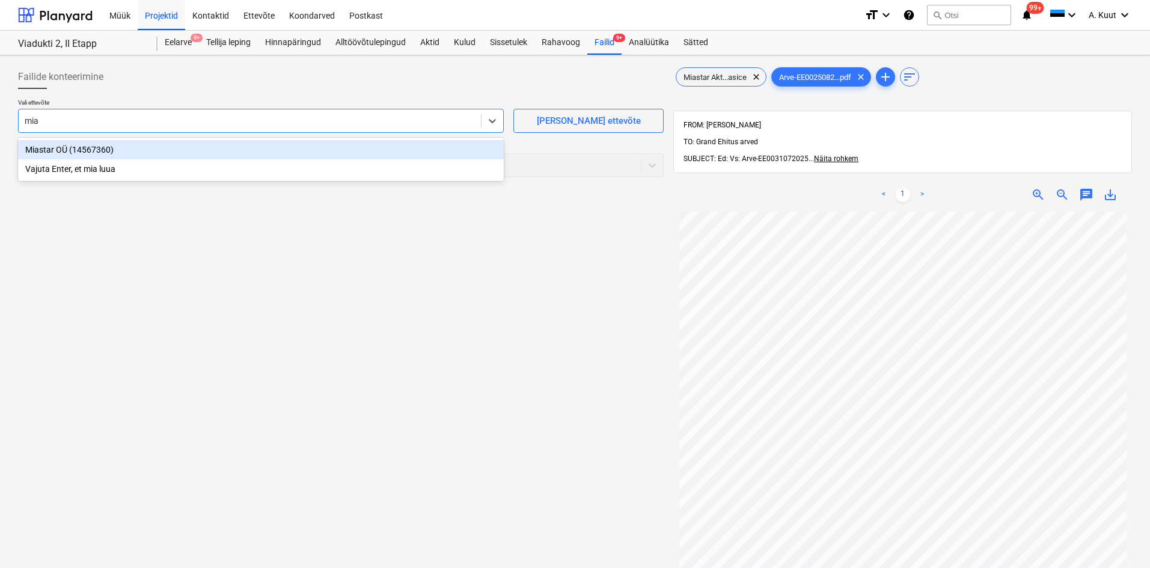
type input "mias"
click at [54, 153] on div "Miastar OÜ (14567360)" at bounding box center [261, 149] width 486 height 19
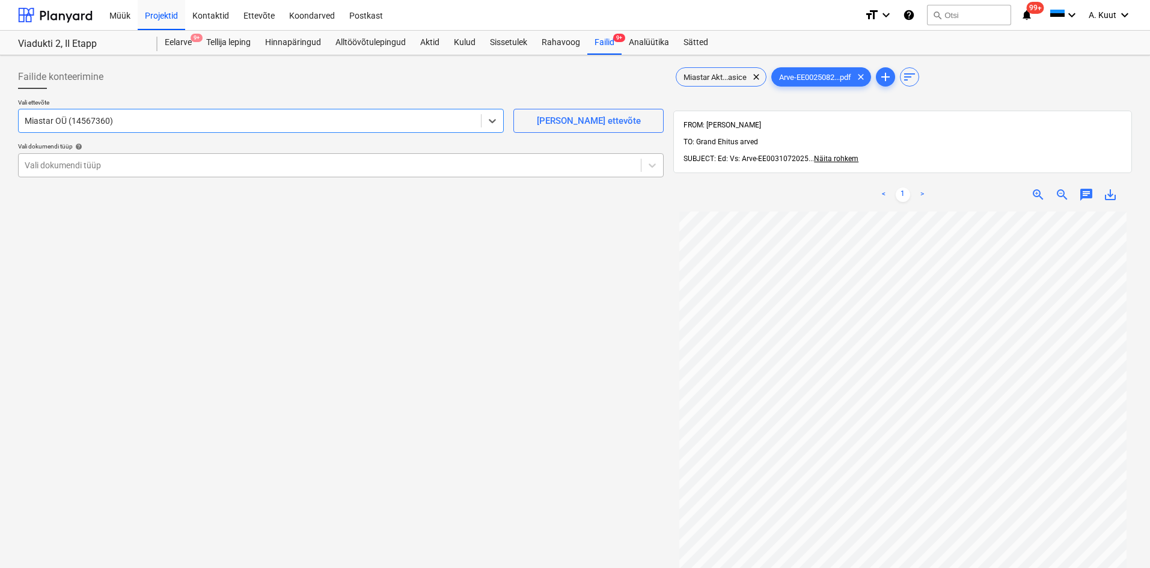
click at [55, 170] on div at bounding box center [330, 165] width 610 height 12
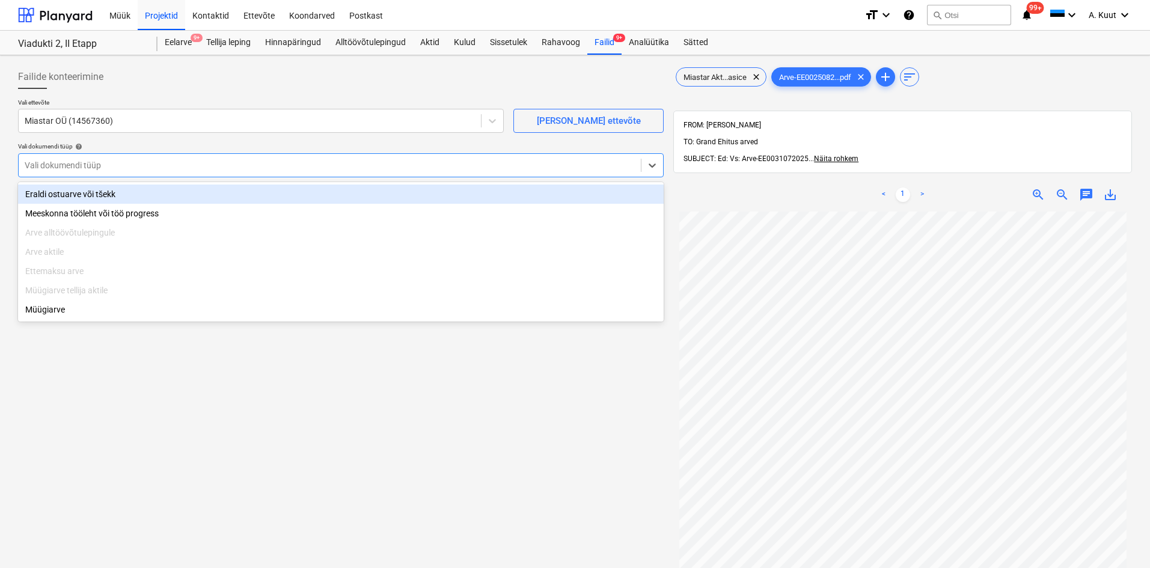
click at [60, 195] on div "Eraldi ostuarve või tšekk" at bounding box center [341, 194] width 646 height 19
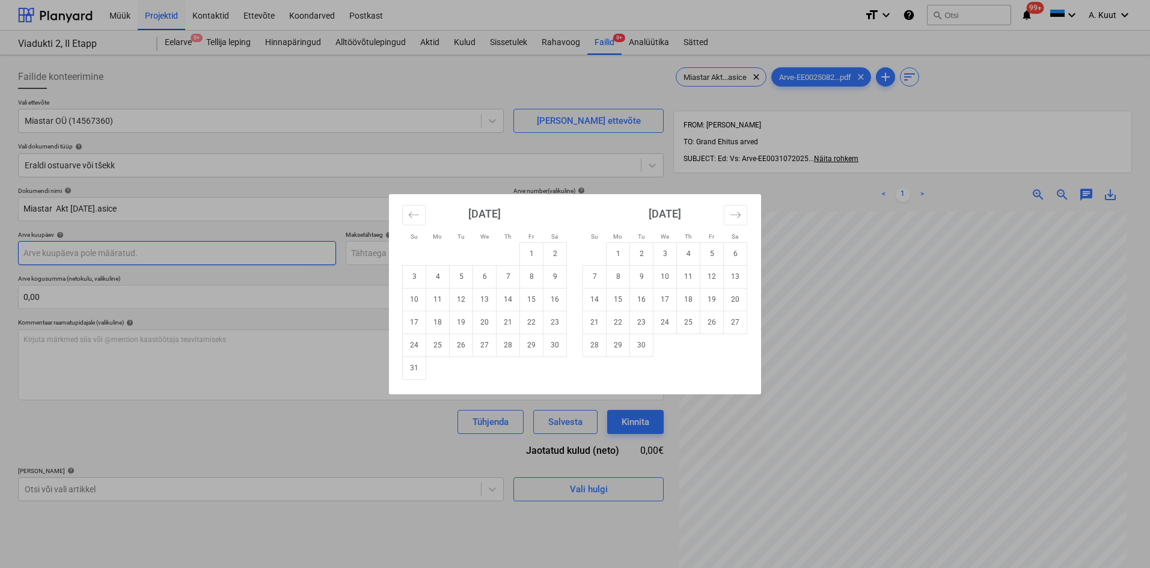
click at [66, 252] on body "Müük Projektid Kontaktid Ettevõte Koondarved Postkast format_size keyboard_arro…" at bounding box center [575, 284] width 1150 height 568
click at [437, 345] on td "25" at bounding box center [437, 345] width 23 height 23
type input "25 Aug 2025"
click at [381, 250] on body "Müük Projektid Kontaktid Ettevõte Koondarved Postkast format_size keyboard_arro…" at bounding box center [575, 284] width 1150 height 568
click at [440, 343] on td "25" at bounding box center [437, 345] width 23 height 23
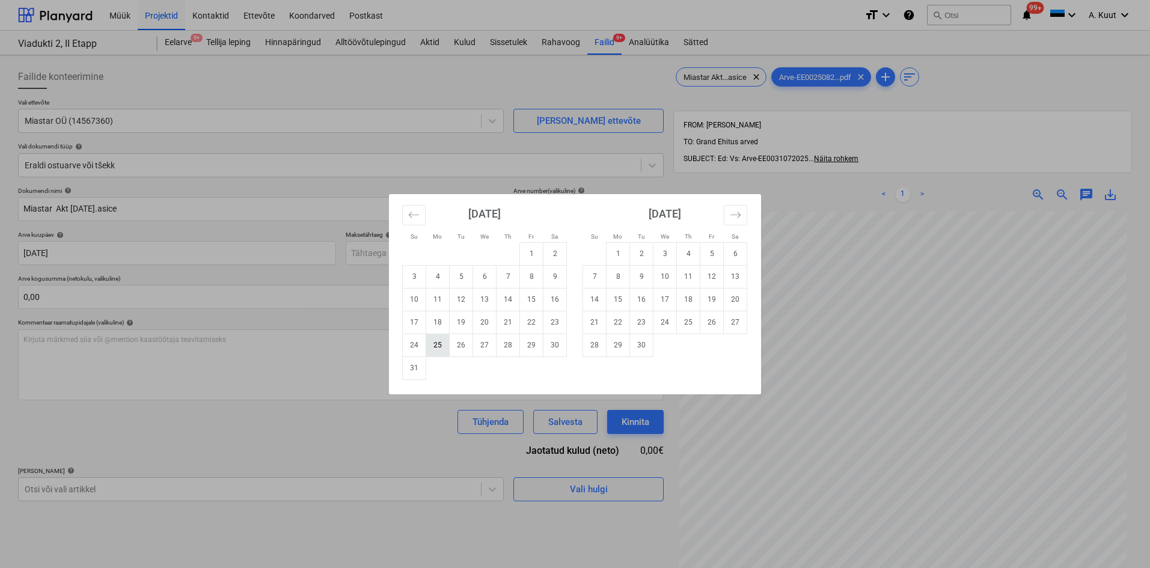
type input "25 Aug 2025"
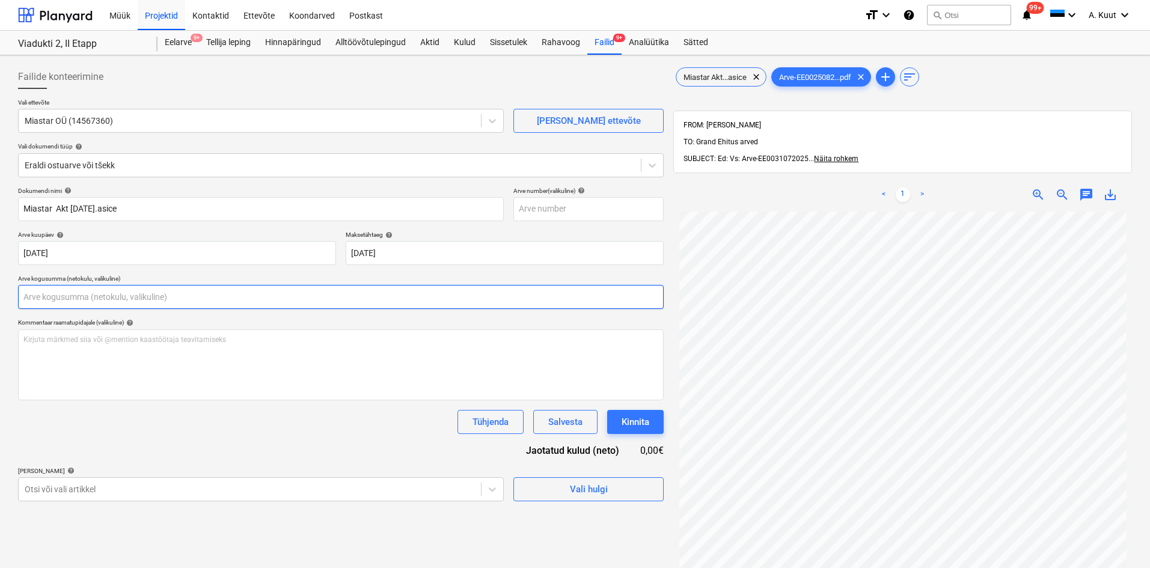
click at [110, 293] on input "text" at bounding box center [341, 297] width 646 height 24
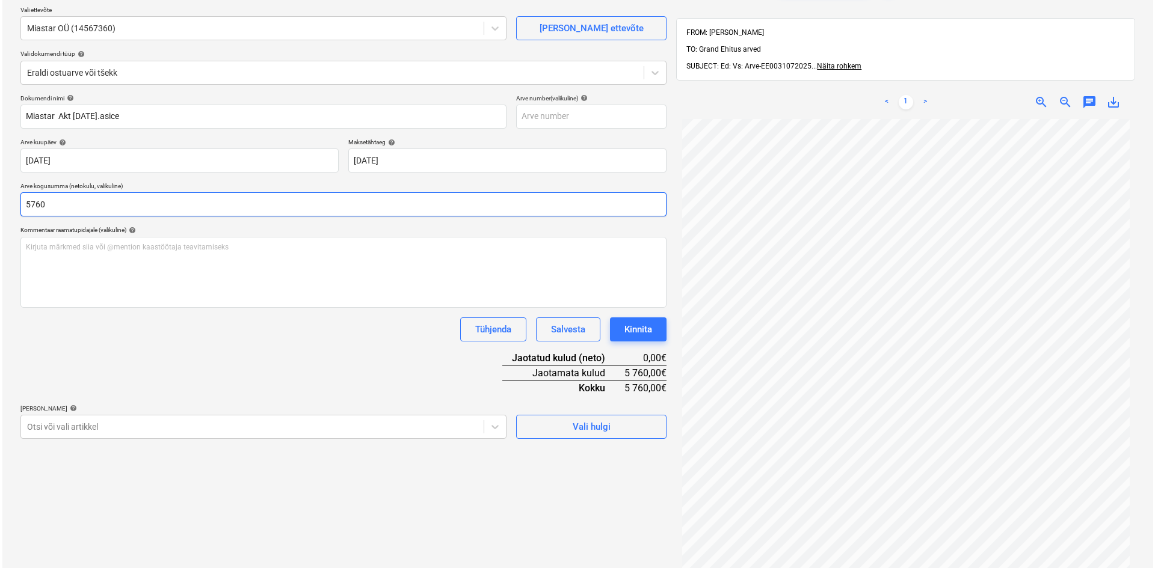
scroll to position [171, 0]
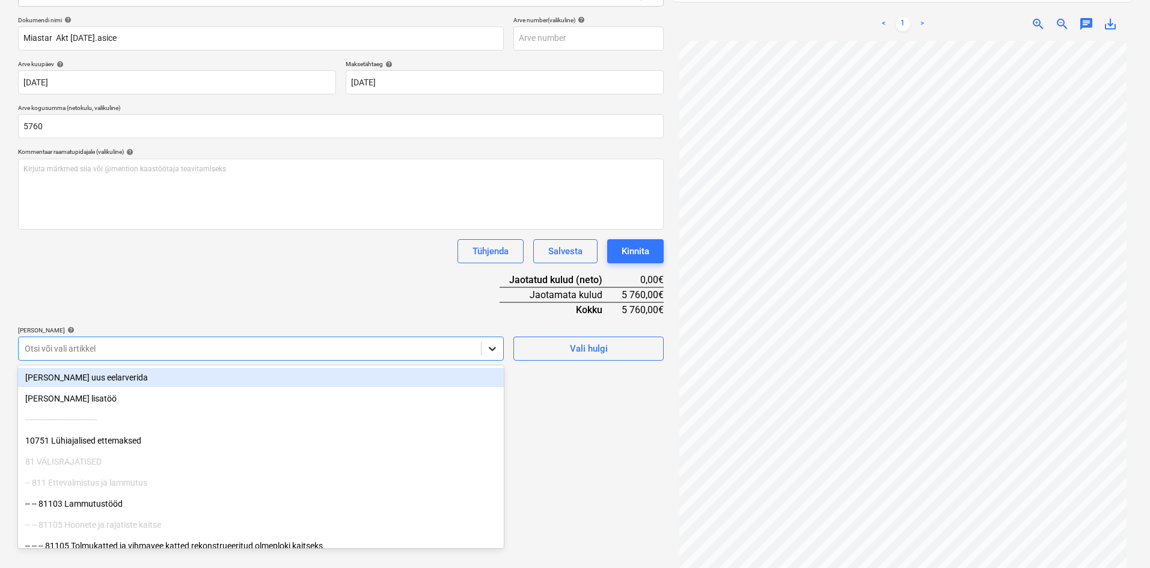
type input "5 760,00"
click at [492, 343] on icon at bounding box center [492, 349] width 12 height 12
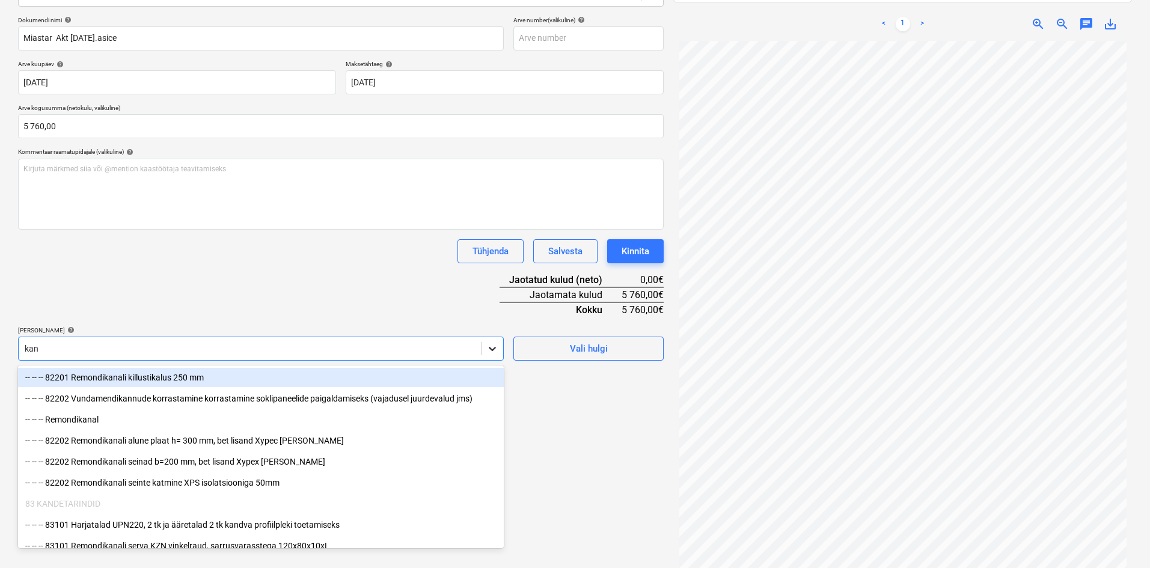
type input "kand"
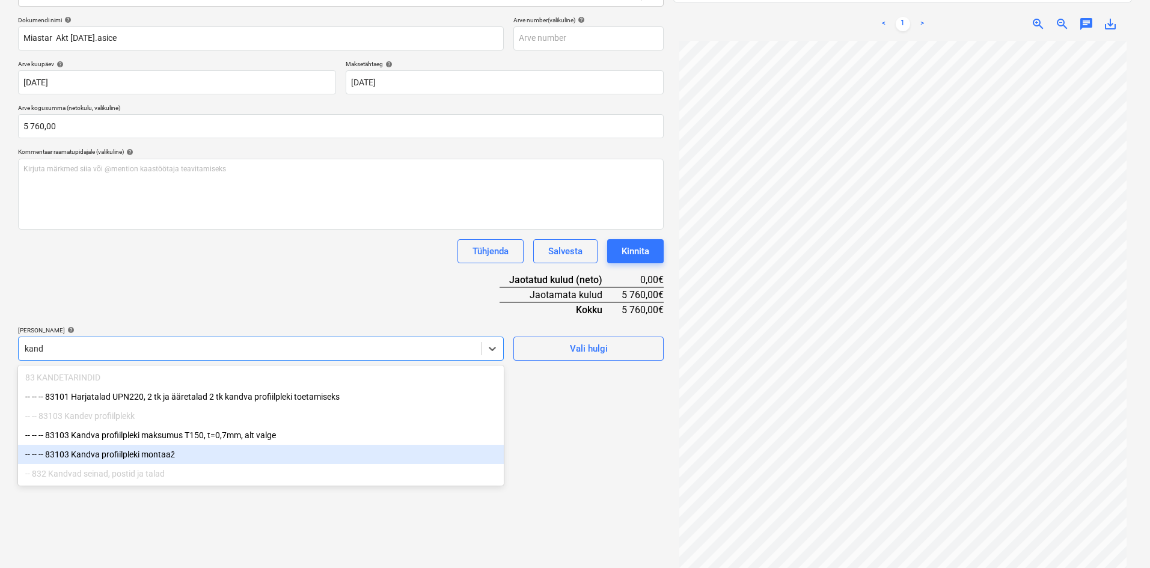
click at [155, 455] on div "-- -- -- 83103 Kandva profiilpleki montaaž" at bounding box center [261, 454] width 486 height 19
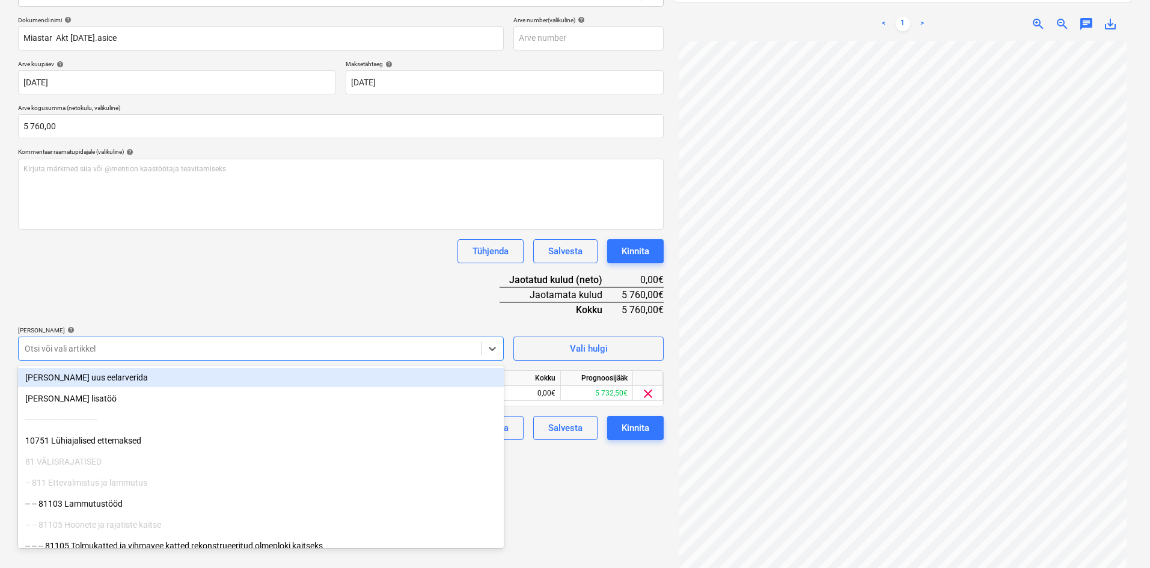
click at [270, 280] on div "Dokumendi nimi help Miastar Akt August 01.asice Arve number (valikuline) help A…" at bounding box center [341, 228] width 646 height 424
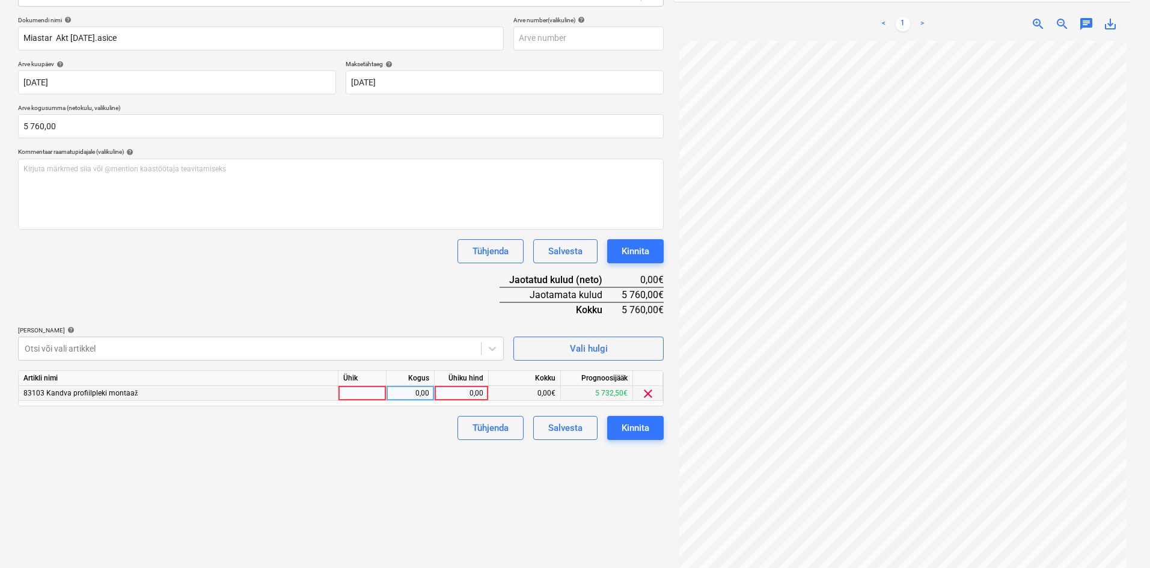
click at [480, 395] on div "0,00" at bounding box center [462, 393] width 44 height 15
type input "5760"
click at [462, 497] on div "Failide konteerimine Vali ettevõte Miastar OÜ (14567360) Lisa uus ettevõte Vali…" at bounding box center [340, 234] width 655 height 691
click at [650, 429] on button "Kinnita" at bounding box center [635, 428] width 57 height 24
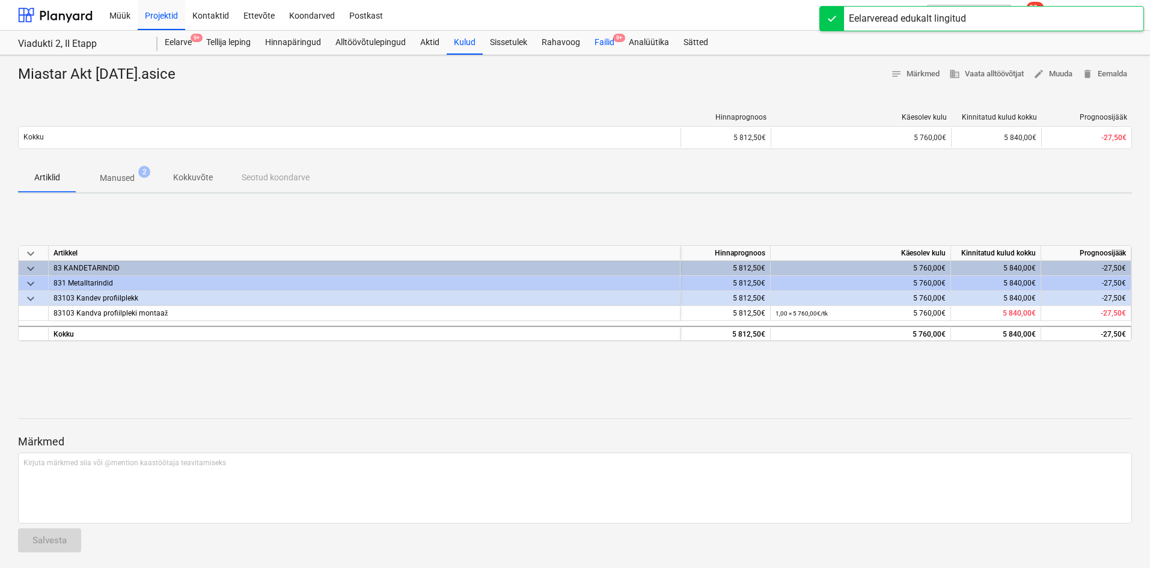
click at [610, 41] on div "Failid 9+" at bounding box center [604, 43] width 34 height 24
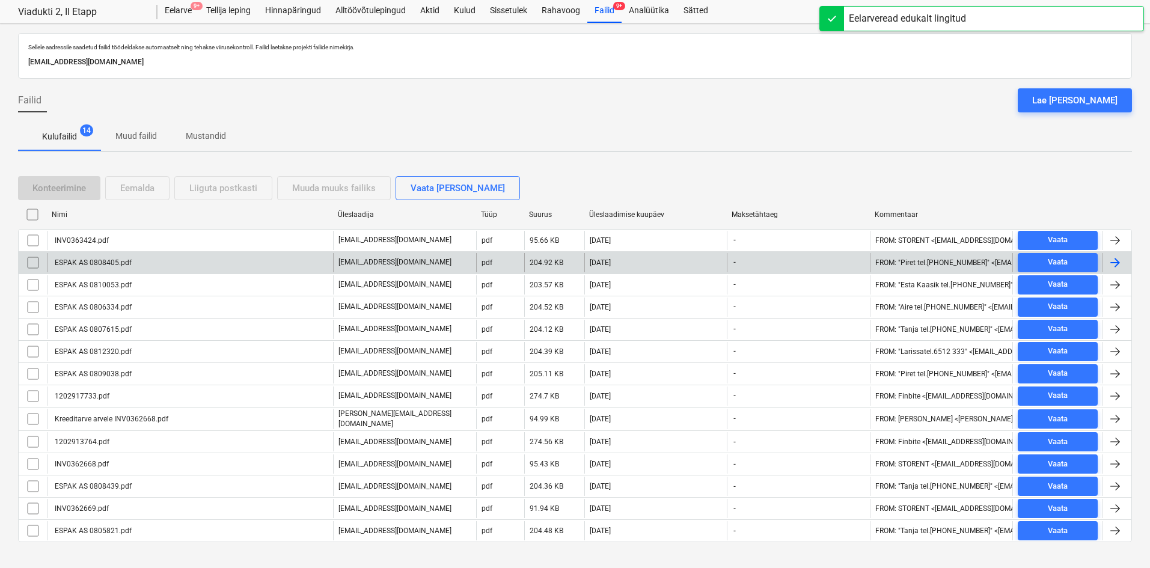
scroll to position [48, 0]
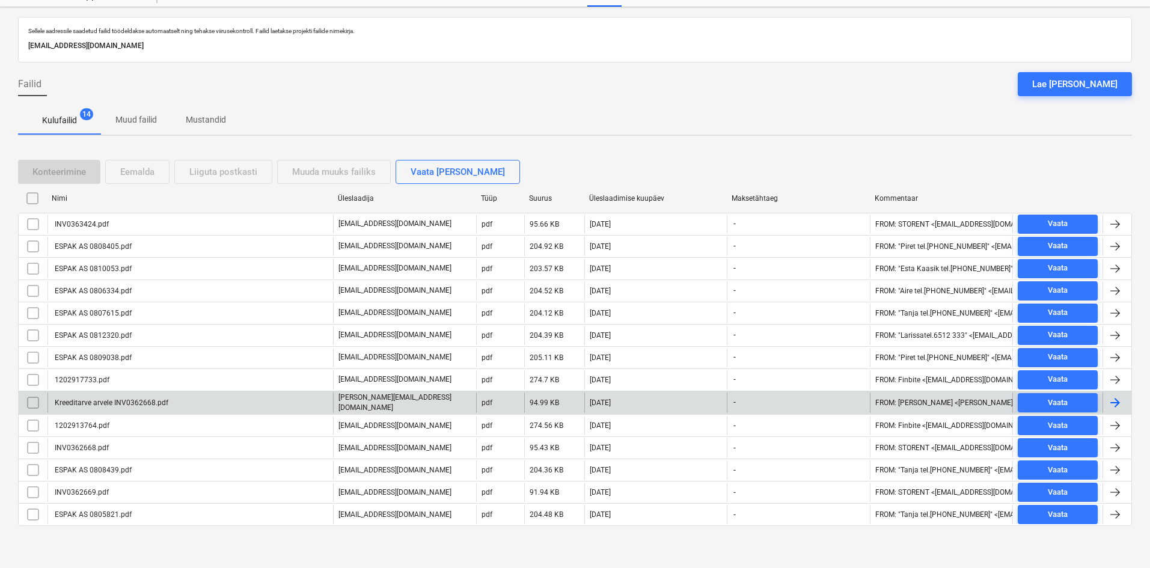
click at [108, 403] on div "Kreeditarve arvele INV0362668.pdf" at bounding box center [110, 403] width 115 height 8
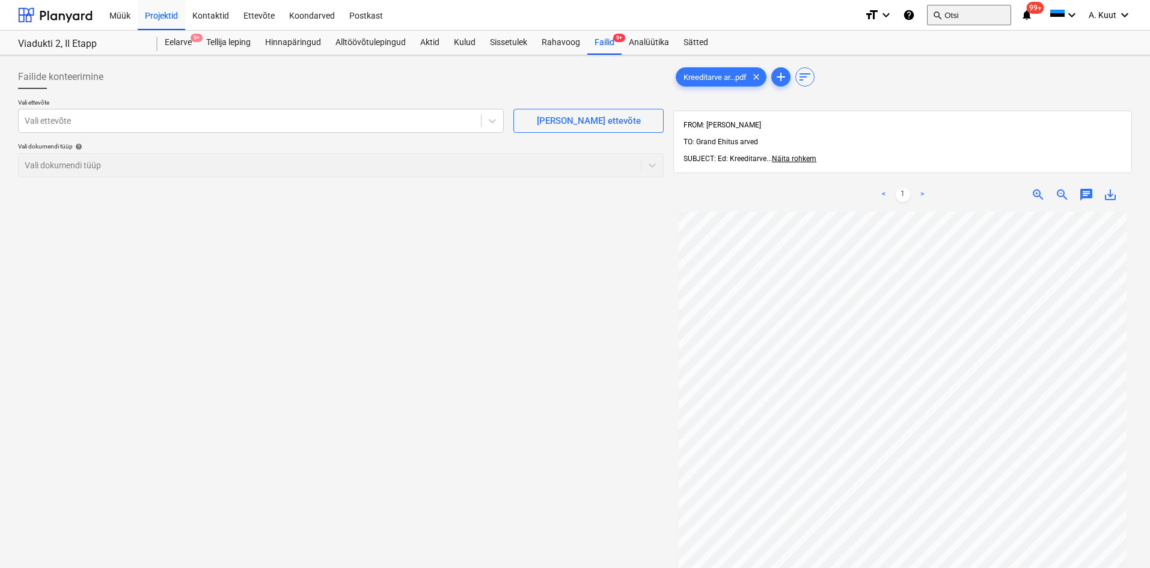
click at [959, 13] on button "search Otsi" at bounding box center [969, 15] width 84 height 20
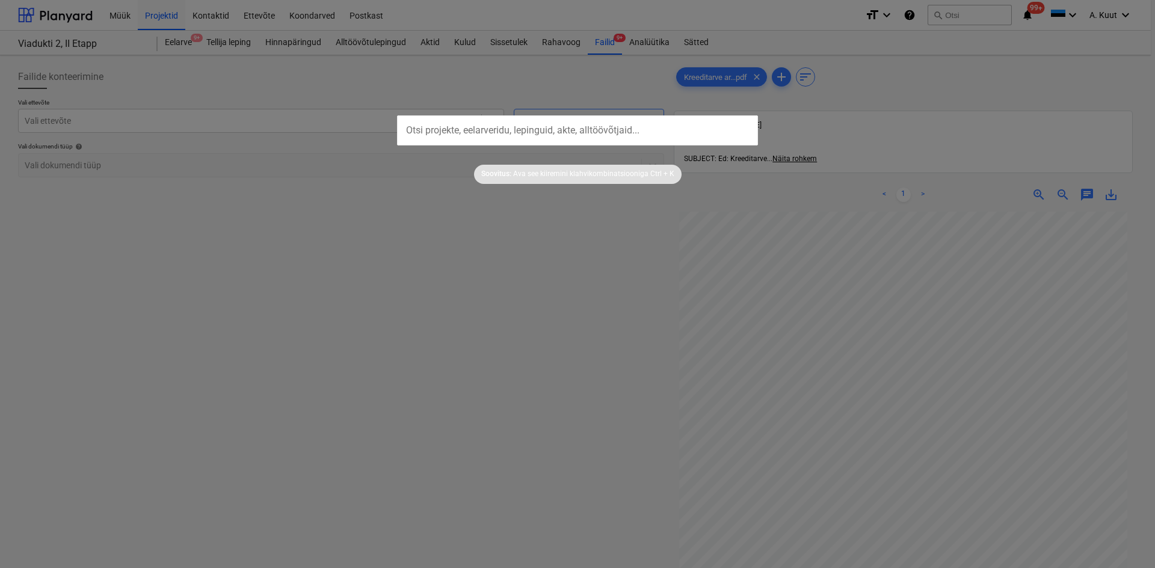
click at [429, 133] on input "text" at bounding box center [577, 130] width 361 height 30
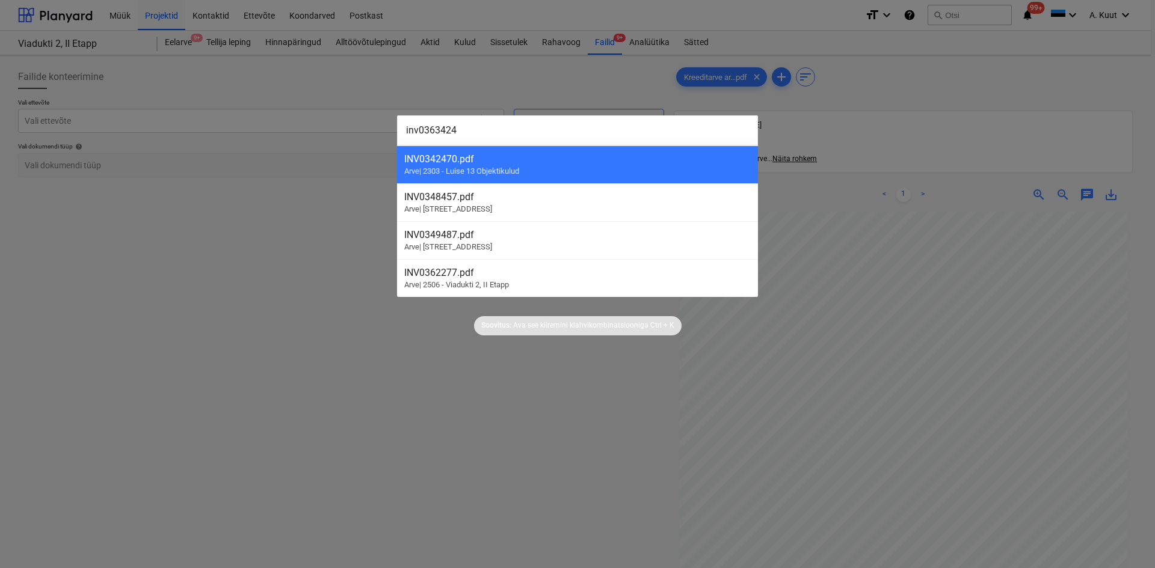
type input "inv0363424"
click at [871, 86] on div at bounding box center [577, 284] width 1155 height 568
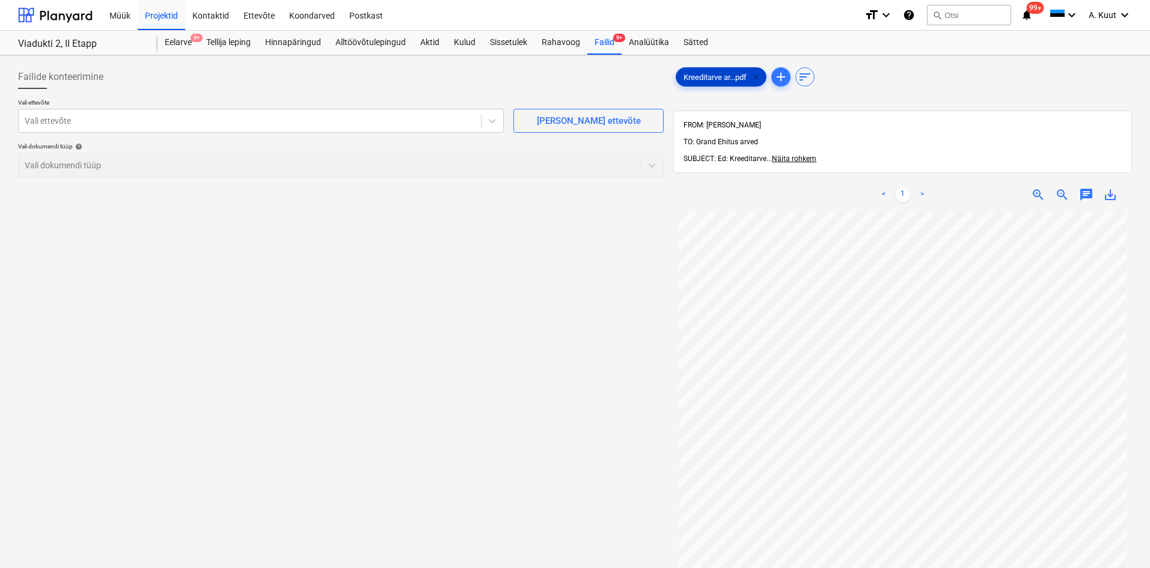
click at [760, 78] on span "clear" at bounding box center [756, 77] width 14 height 14
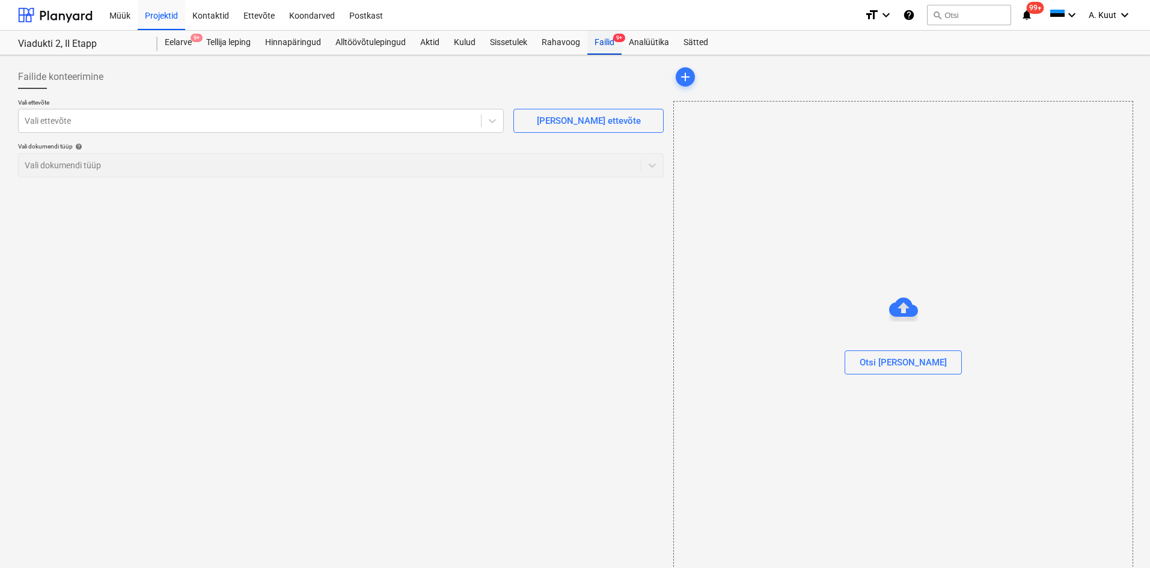
click at [603, 42] on div "Failid 9+" at bounding box center [604, 43] width 34 height 24
